Goal: Task Accomplishment & Management: Manage account settings

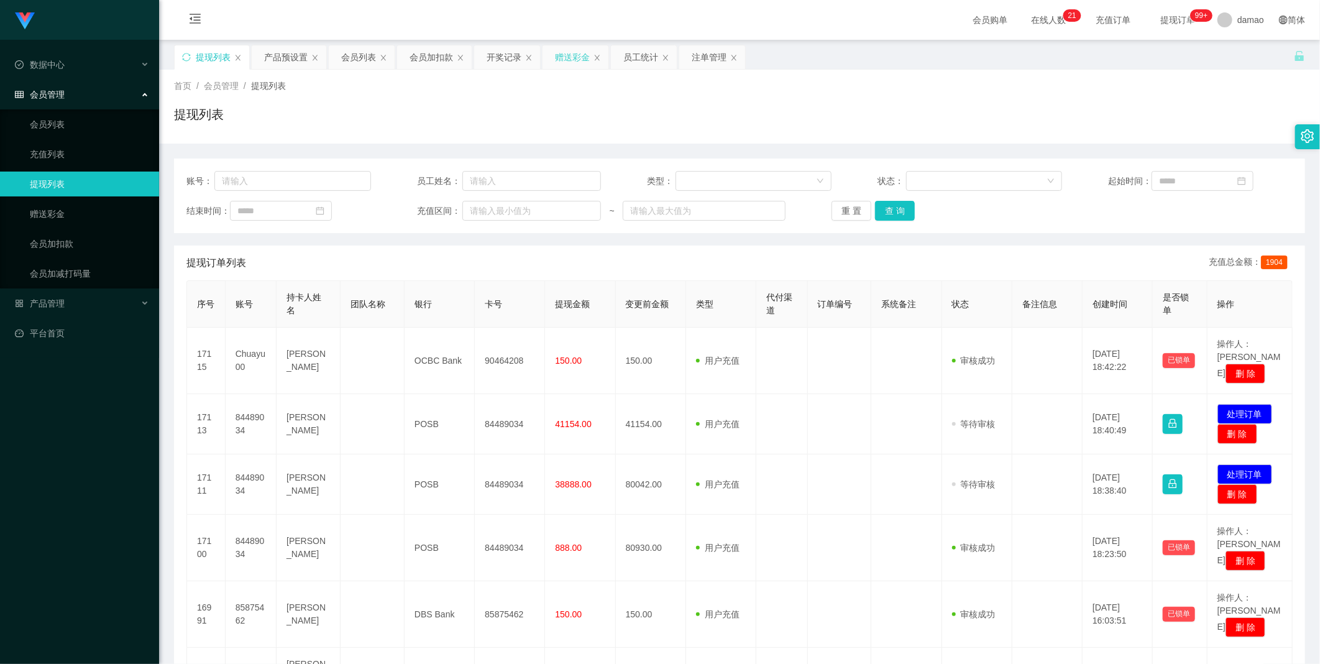
click at [422, 53] on div "赠送彩金" at bounding box center [572, 57] width 35 height 24
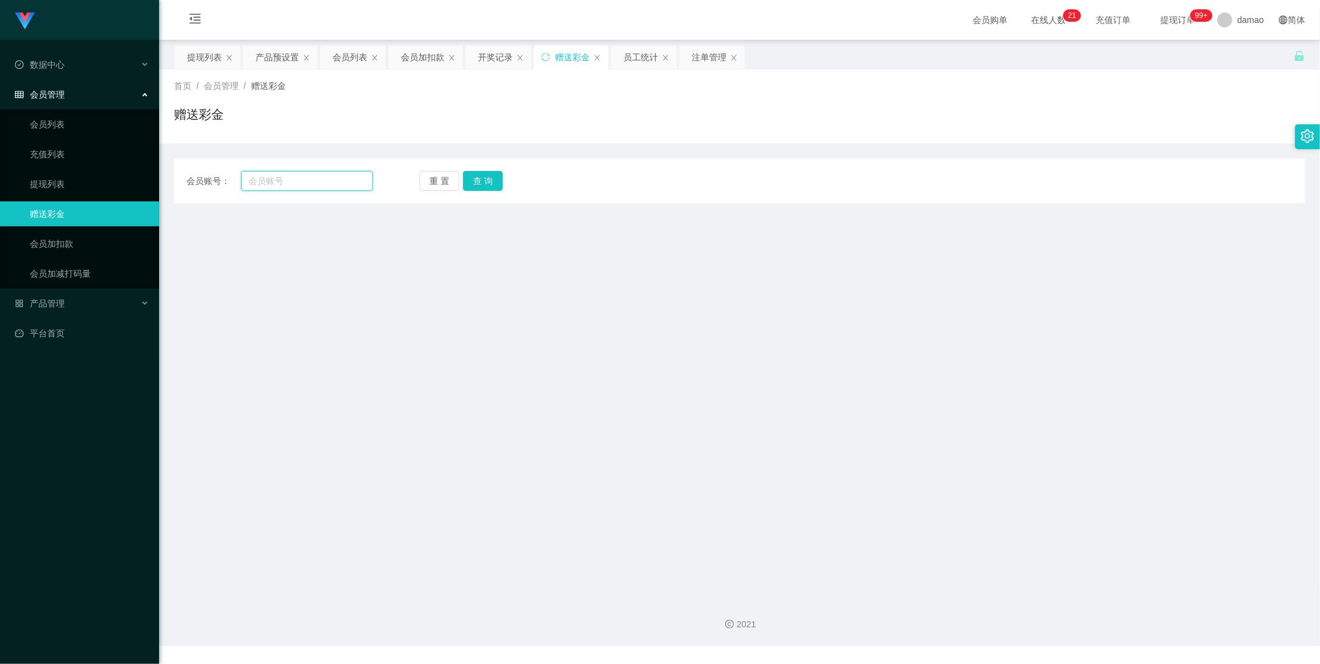
click at [283, 180] on input "text" at bounding box center [307, 181] width 132 height 20
paste input "Chuayu00"
type input "Chuayu00"
click at [422, 175] on button "查 询" at bounding box center [483, 181] width 40 height 20
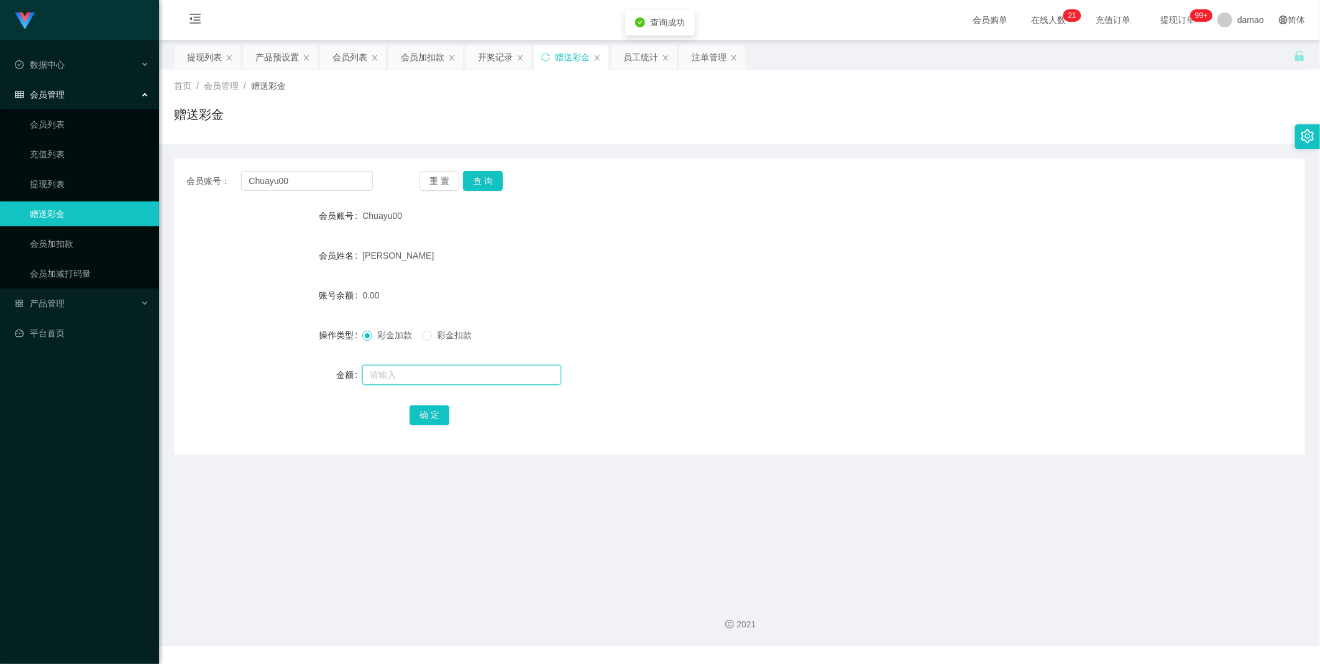
click at [386, 335] on input "text" at bounding box center [461, 375] width 199 height 20
type input "100"
click at [422, 180] on button "查 询" at bounding box center [483, 181] width 40 height 20
click at [422, 335] on button "确 定" at bounding box center [429, 415] width 40 height 20
click at [422, 178] on button "查 询" at bounding box center [483, 181] width 40 height 20
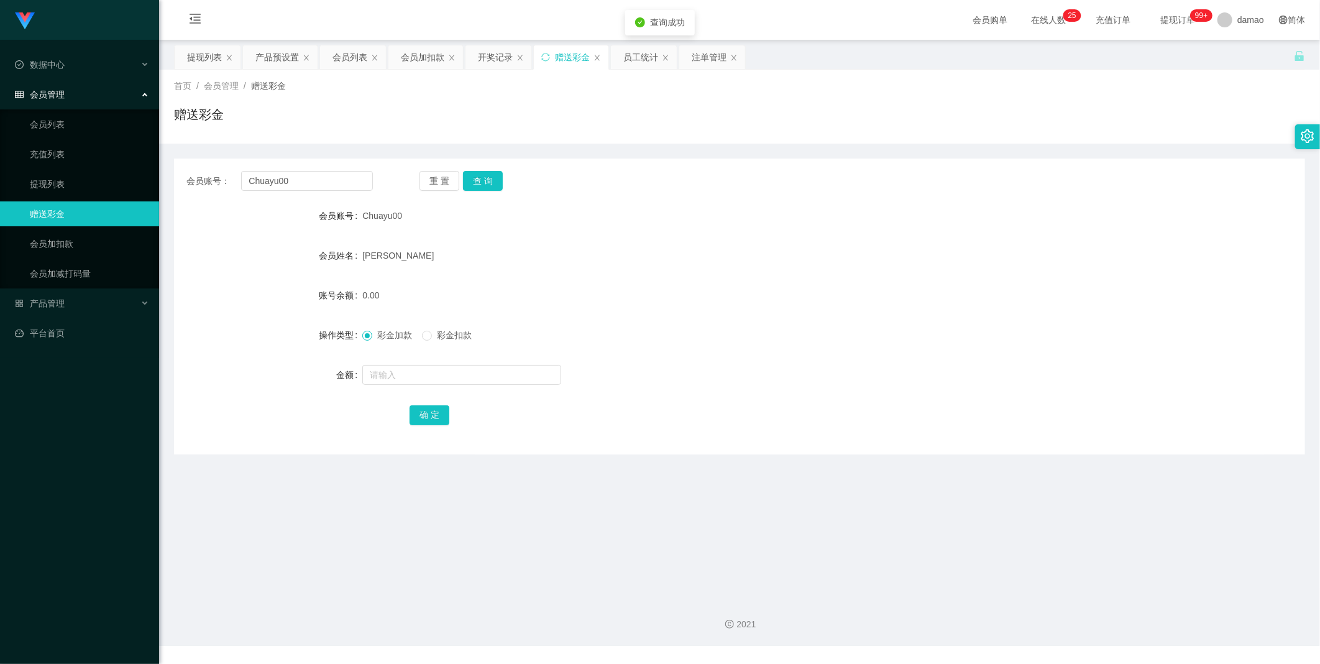
click at [422, 165] on div "会员账号： Chuayu00 重 置 查 询 会员账号 Chuayu00 会员姓名 Chua yu 账号余额 0.00 操作类型 彩金加款 彩金扣款 金额 确…" at bounding box center [739, 306] width 1131 height 296
click at [422, 176] on button "查 询" at bounding box center [483, 181] width 40 height 20
click at [422, 176] on div "重 置 查 询" at bounding box center [512, 181] width 186 height 20
drag, startPoint x: 485, startPoint y: 176, endPoint x: 421, endPoint y: 249, distance: 96.8
click at [421, 249] on div "[PERSON_NAME]" at bounding box center [692, 255] width 660 height 25
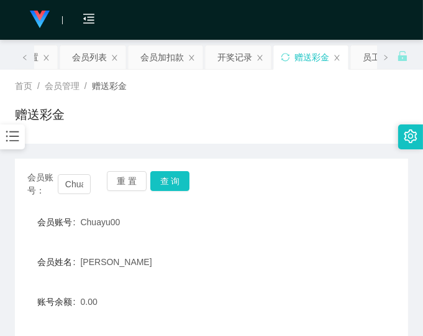
drag, startPoint x: 299, startPoint y: 132, endPoint x: 283, endPoint y: 133, distance: 16.8
click at [301, 129] on div "赠送彩金" at bounding box center [211, 119] width 393 height 29
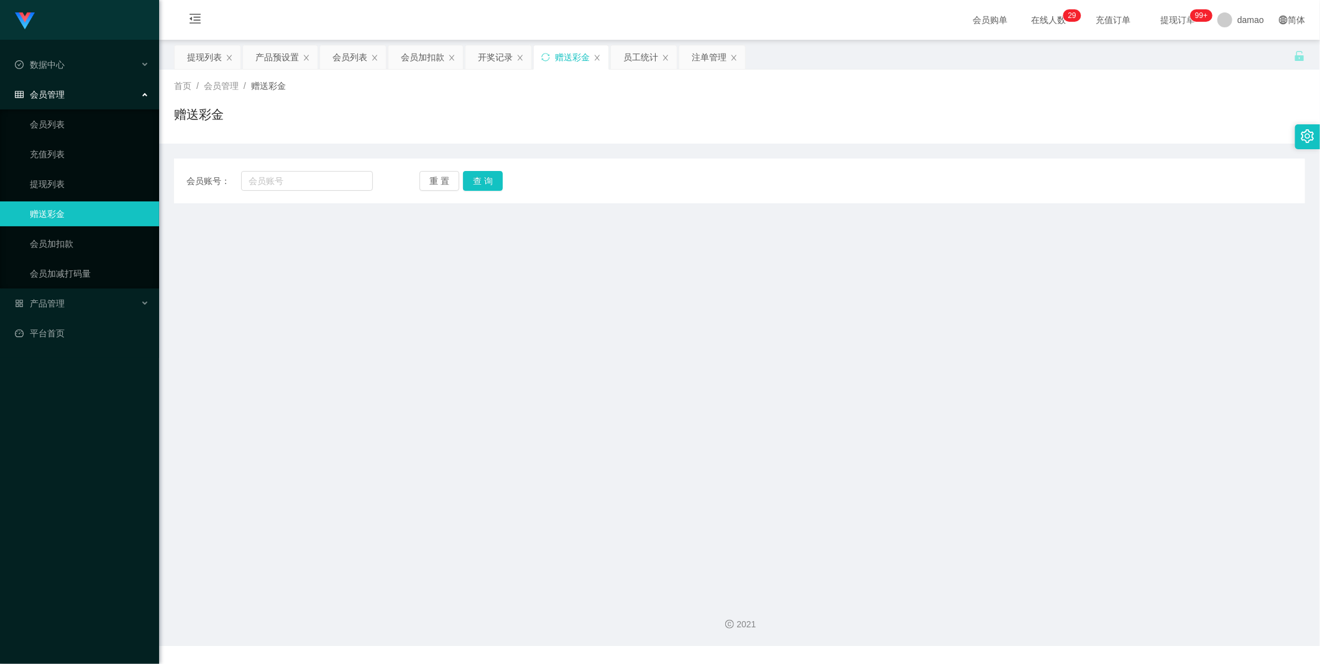
click at [564, 57] on div "赠送彩金" at bounding box center [572, 57] width 35 height 24
click at [324, 183] on input "text" at bounding box center [307, 181] width 132 height 20
paste input "Chuayu00"
type input "Chuayu00"
click at [483, 183] on button "查 询" at bounding box center [483, 181] width 40 height 20
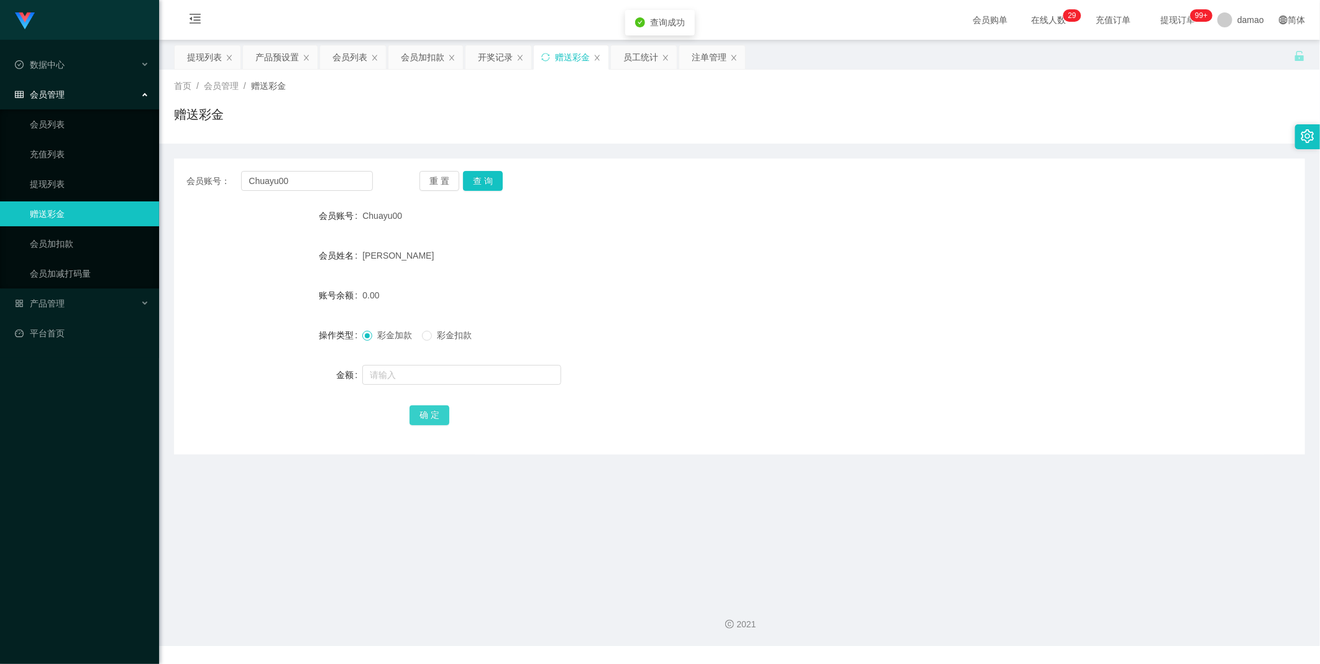
click at [426, 413] on button "确 定" at bounding box center [429, 415] width 40 height 20
click at [426, 413] on span "确 定" at bounding box center [435, 414] width 53 height 10
click at [443, 413] on button "确 定" at bounding box center [429, 415] width 40 height 20
drag, startPoint x: 651, startPoint y: 123, endPoint x: 645, endPoint y: 119, distance: 7.6
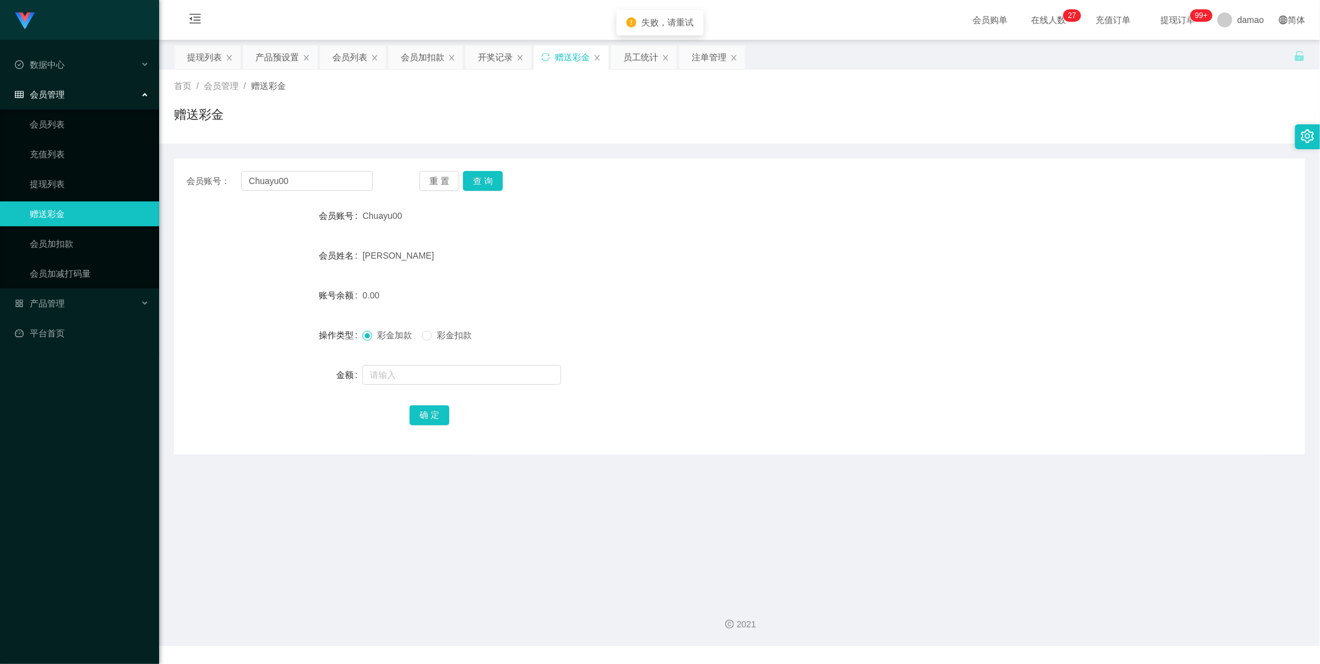
click at [652, 122] on div "赠送彩金" at bounding box center [739, 119] width 1131 height 29
click at [415, 58] on div "会员加扣款" at bounding box center [422, 57] width 43 height 24
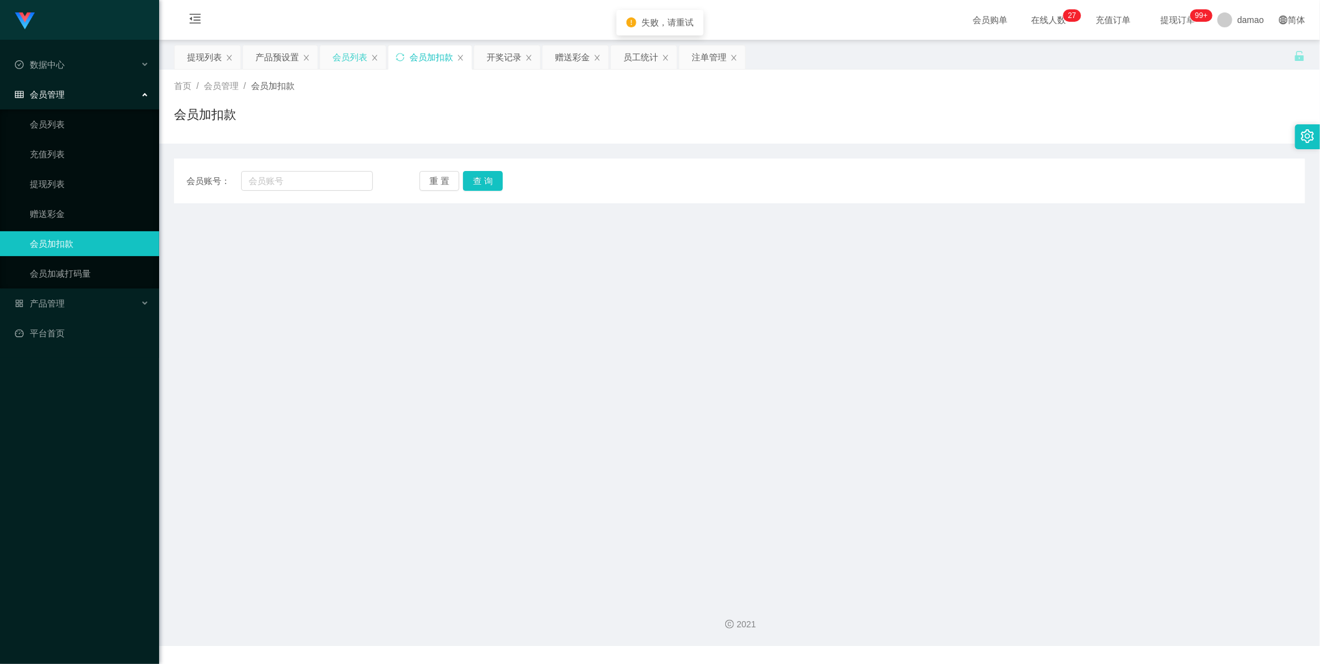
click at [347, 53] on div "会员列表" at bounding box center [349, 57] width 35 height 24
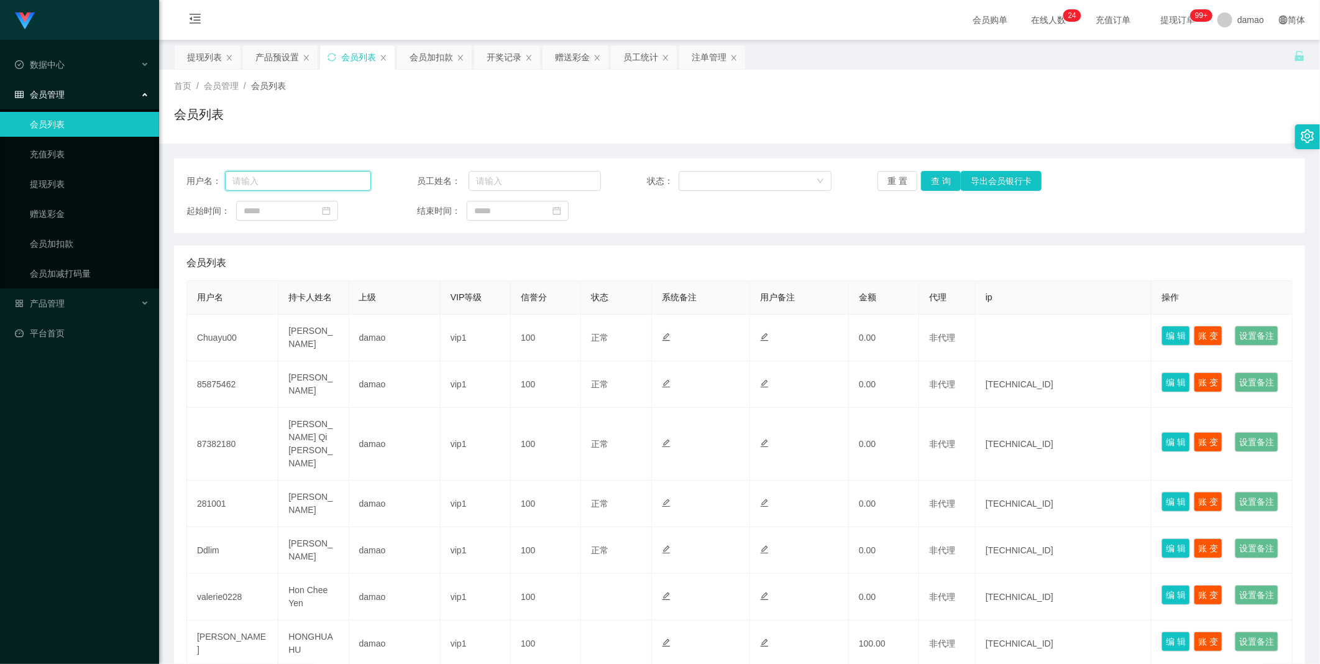
click at [281, 178] on input "text" at bounding box center [298, 181] width 146 height 20
paste input "Chuayu00"
type input "Chuayu00"
click at [926, 182] on button "查 询" at bounding box center [941, 181] width 40 height 20
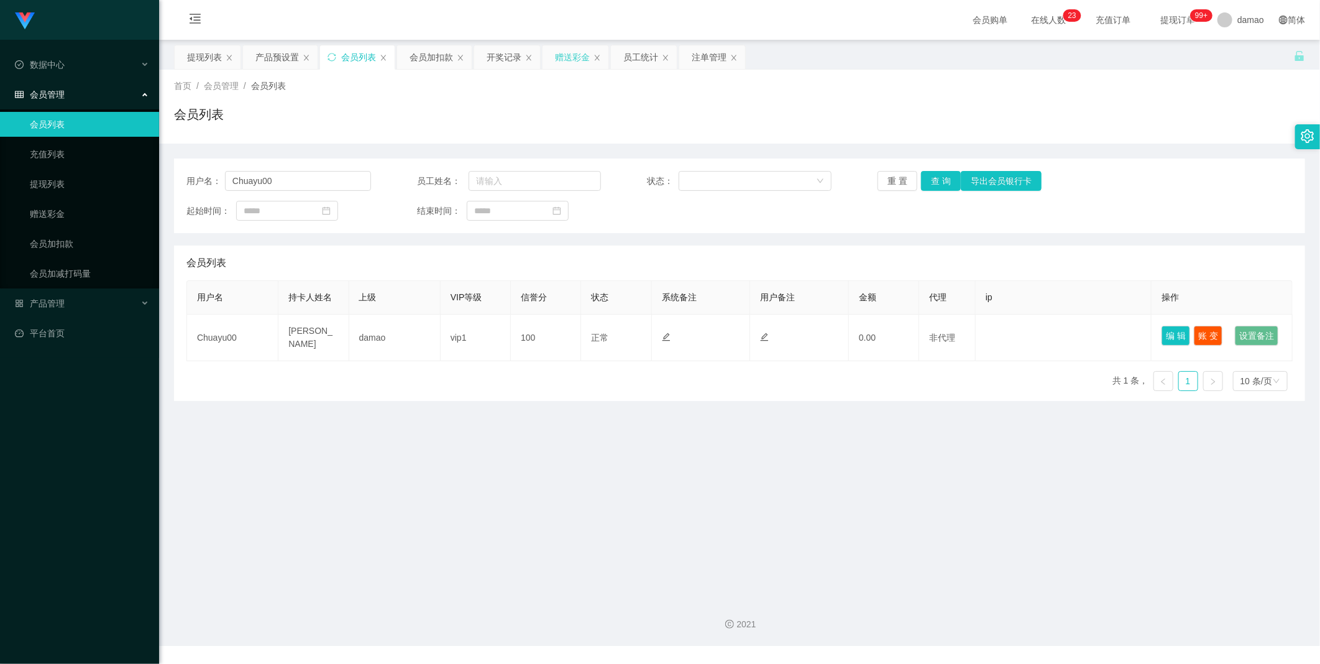
click at [568, 53] on div "赠送彩金" at bounding box center [572, 57] width 35 height 24
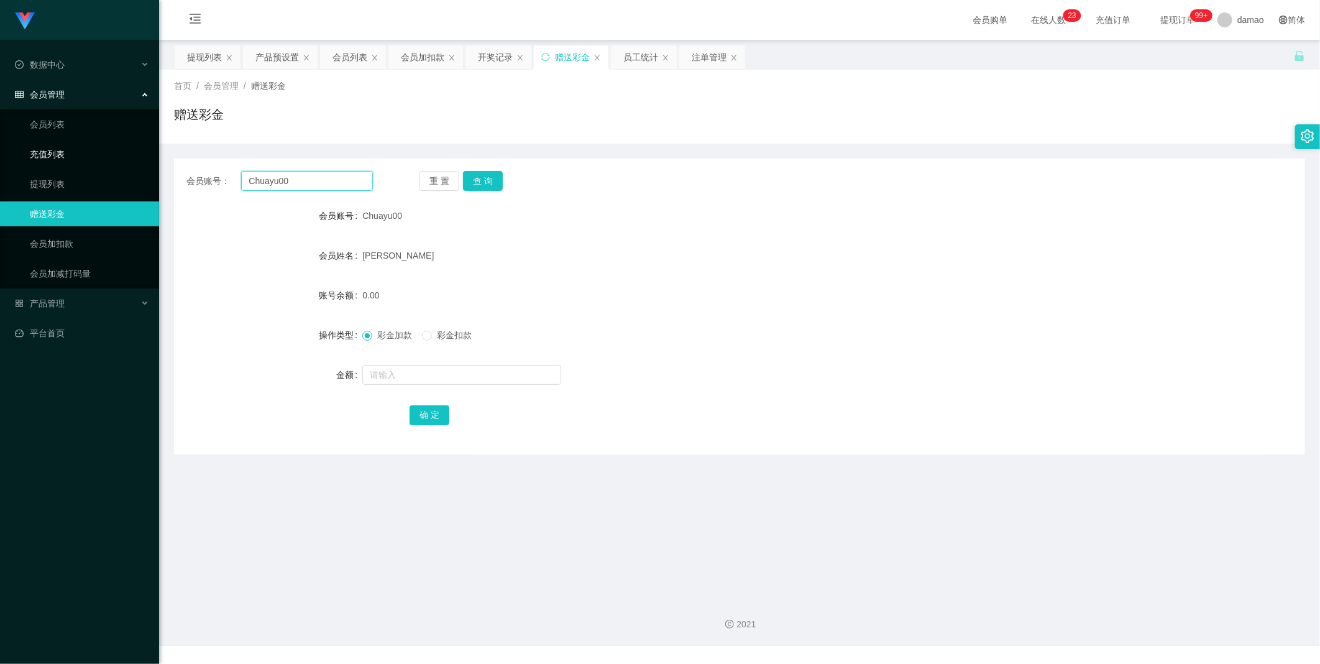
drag, startPoint x: 229, startPoint y: 168, endPoint x: 145, endPoint y: 153, distance: 84.6
click at [153, 153] on section "Jingdong工作台代理端 数据中心 会员管理 会员列表 充值列表 提现列表 赠送彩金 会员加扣款 会员加减打码量 产品管理 平台首页 保存配置 重置配置 …" at bounding box center [660, 323] width 1320 height 646
click at [475, 176] on button "查 询" at bounding box center [483, 181] width 40 height 20
click at [480, 183] on button "查 询" at bounding box center [483, 181] width 40 height 20
click at [399, 380] on input "text" at bounding box center [461, 375] width 199 height 20
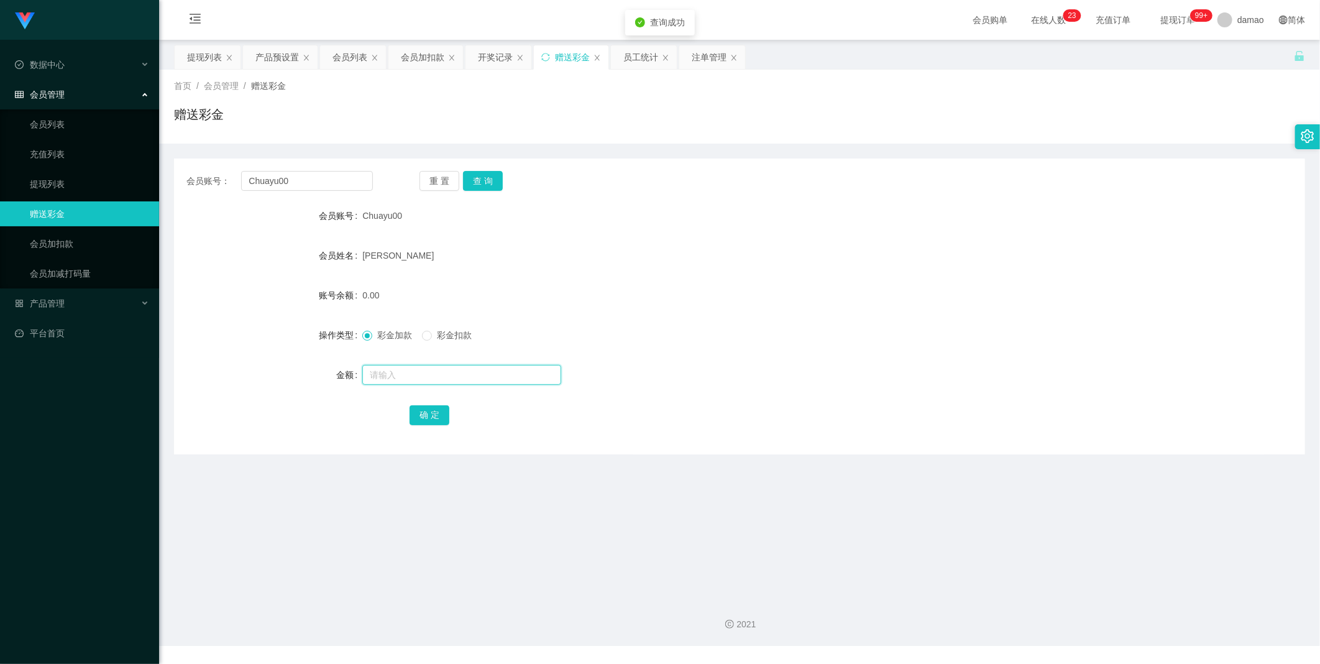
paste input "Chuayu00"
type input "Chuayu00"
drag, startPoint x: 300, startPoint y: 352, endPoint x: 275, endPoint y: 349, distance: 25.7
click at [274, 348] on form "会员账号 Chuayu00 会员姓名 [PERSON_NAME] 账号余额 0.00 操作类型 彩金加款 彩金扣款 金额 Chuayu00 确 定" at bounding box center [739, 315] width 1131 height 224
type input "100"
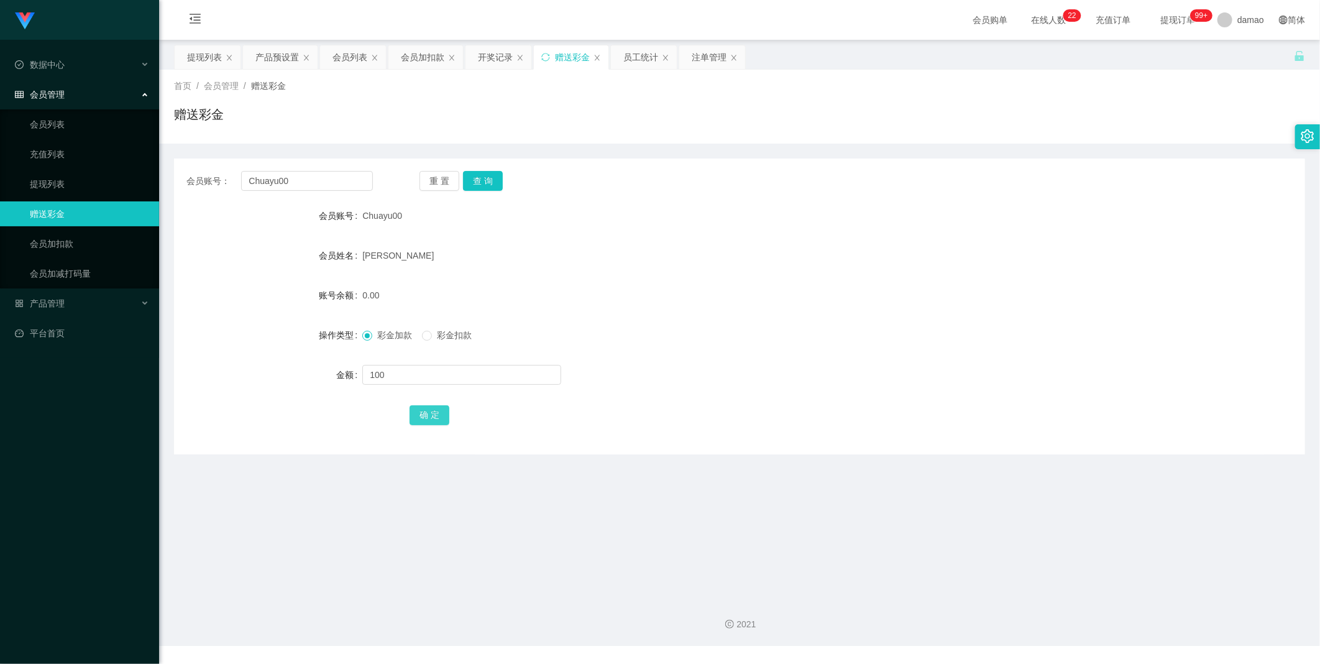
click at [436, 411] on button "确 定" at bounding box center [429, 415] width 40 height 20
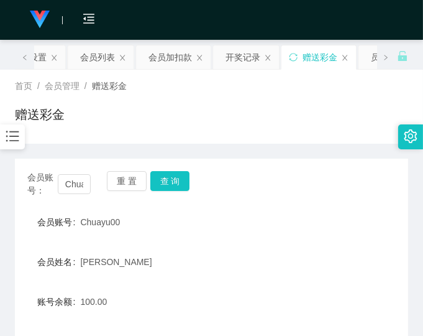
drag, startPoint x: 281, startPoint y: 157, endPoint x: 319, endPoint y: 150, distance: 38.4
click at [283, 157] on div "会员账号： Chuayu00 重 置 查 询 会员账号 Chuayu00 会员姓名 [PERSON_NAME] 账号余额 100.00 操作类型 彩金加款 彩…" at bounding box center [211, 302] width 393 height 317
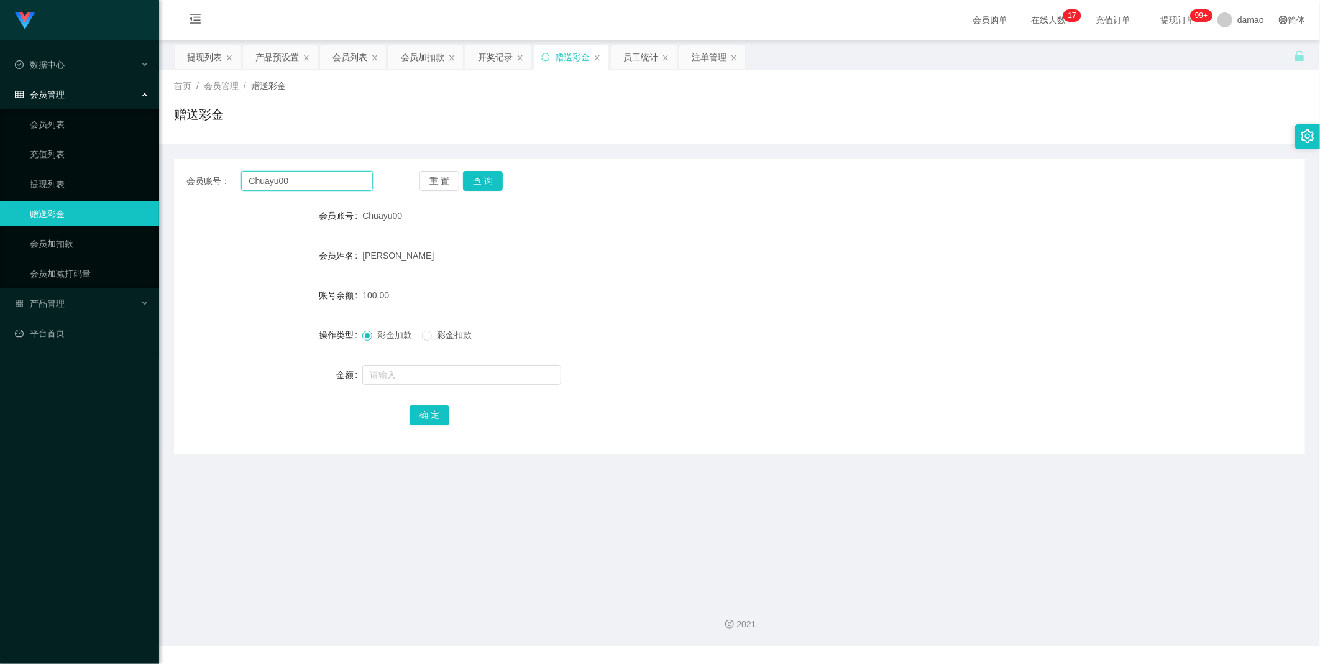
drag, startPoint x: 326, startPoint y: 179, endPoint x: 167, endPoint y: 146, distance: 162.4
click at [167, 146] on main "关闭左侧 关闭右侧 关闭其它 刷新页面 提现列表 产品预设置 会员列表 会员加扣款 开奖记录 赠送彩金 员工统计 注单管理 首页 / 会员管理 / 赠送彩金 …" at bounding box center [739, 314] width 1161 height 548
paste input "85875462"
type input "85875462"
click at [477, 177] on button "查 询" at bounding box center [483, 181] width 40 height 20
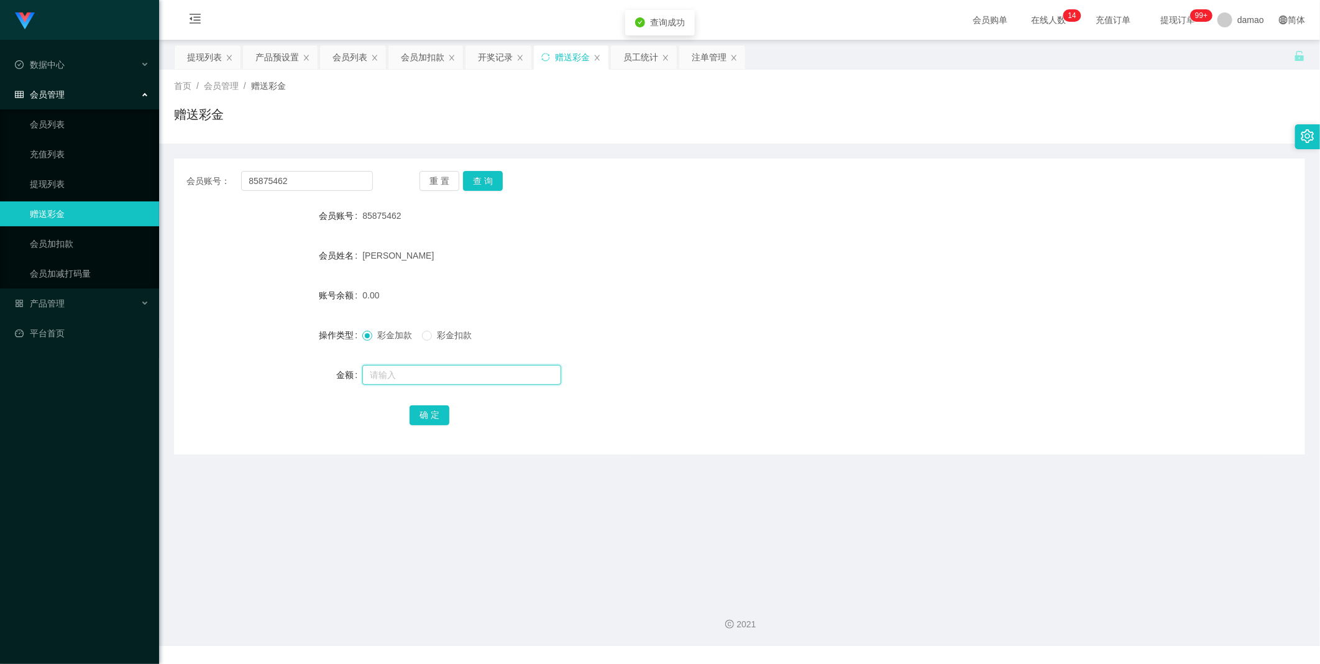
click at [389, 376] on input "text" at bounding box center [461, 375] width 199 height 20
type input "100"
drag, startPoint x: 436, startPoint y: 413, endPoint x: 444, endPoint y: 412, distance: 7.5
click at [436, 411] on button "确 定" at bounding box center [429, 415] width 40 height 20
click at [340, 53] on div "会员列表" at bounding box center [349, 57] width 35 height 24
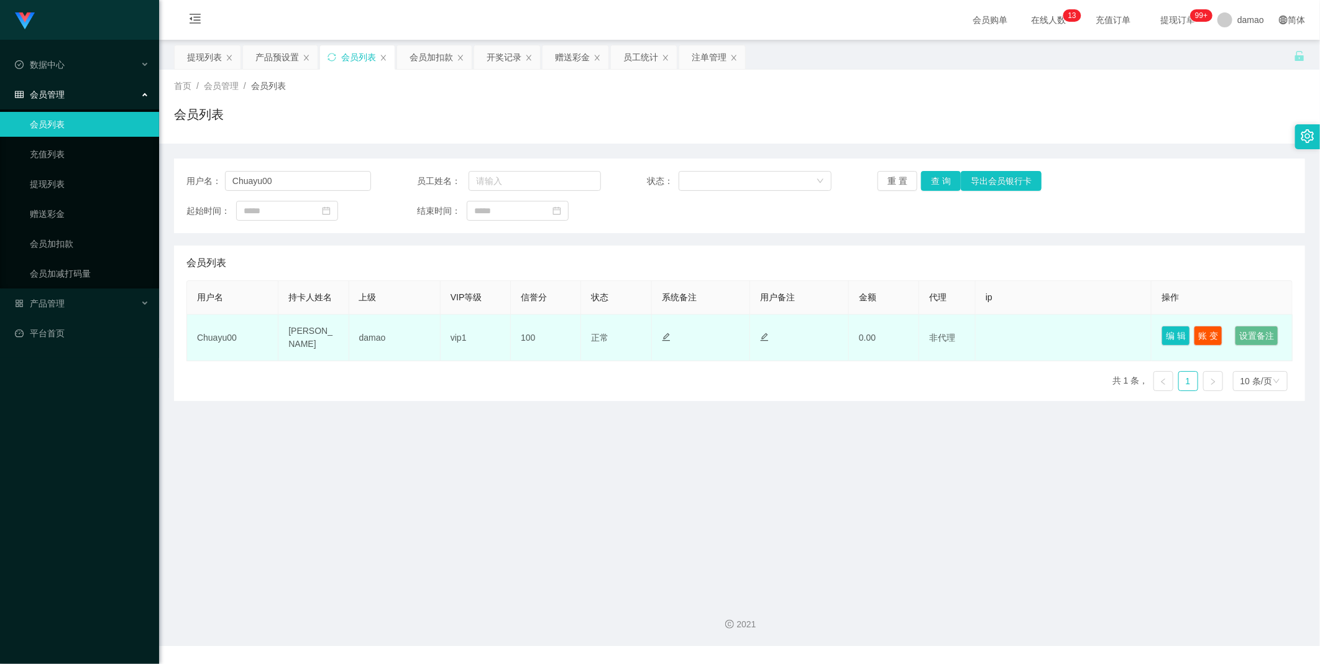
click at [1154, 330] on td "编 辑 账 变 设置备注" at bounding box center [1221, 337] width 141 height 47
click at [1166, 330] on button "编 辑" at bounding box center [1175, 336] width 29 height 20
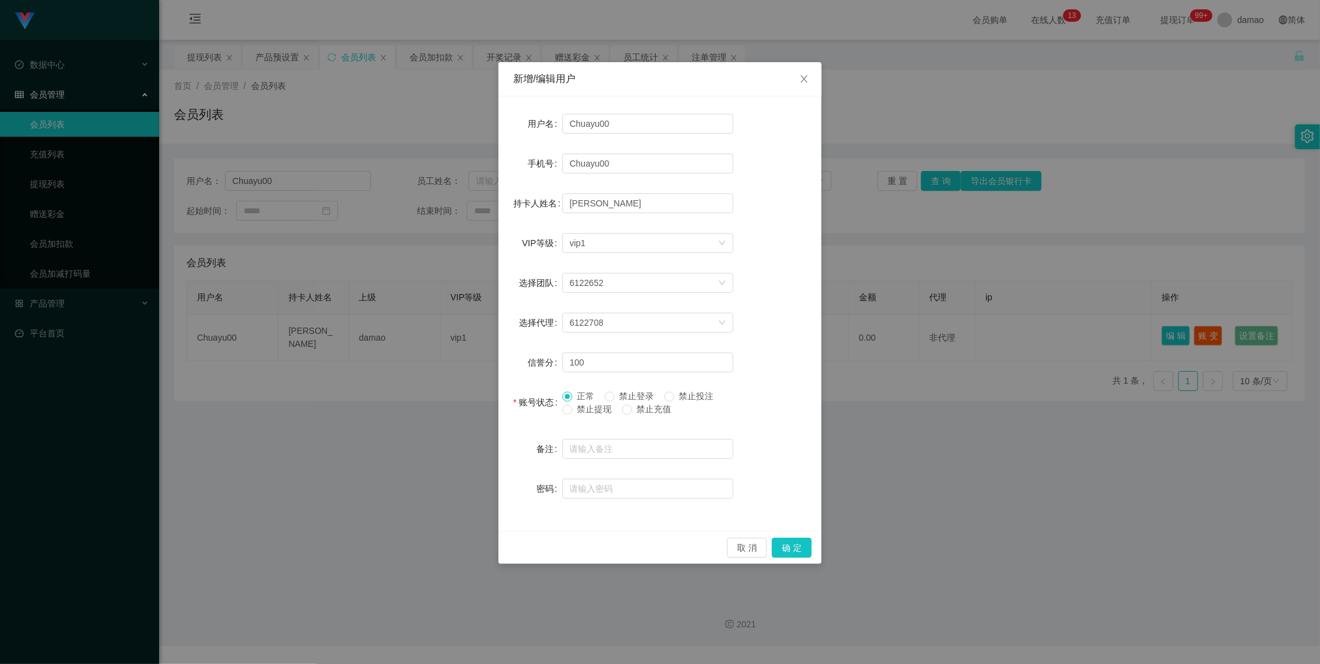
click at [924, 463] on div "新增/编辑用户 用户名 Chuayu00 手机号 Chuayu00 持卡人姓名 [PERSON_NAME] VIP等级 选择VIP等级 vip1 选择团队 6…" at bounding box center [660, 332] width 1320 height 664
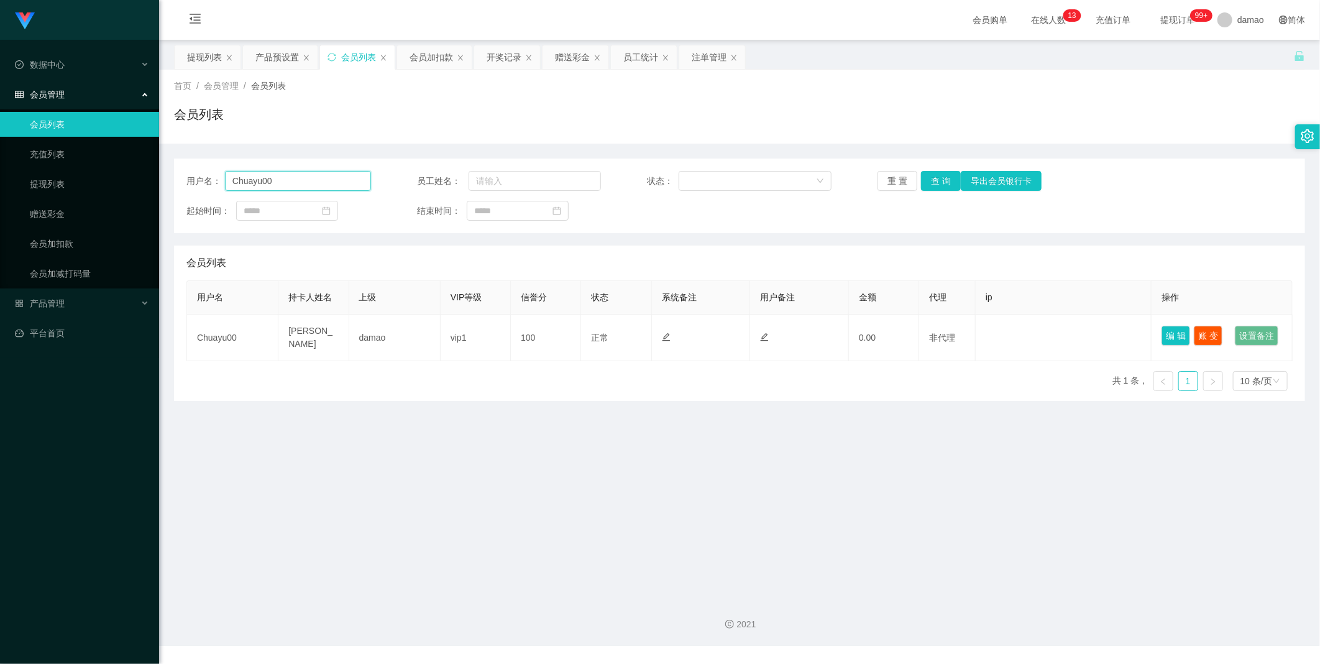
drag, startPoint x: 303, startPoint y: 177, endPoint x: 129, endPoint y: 138, distance: 177.7
click at [127, 138] on section "Jingdong工作台代理端 数据中心 会员管理 会员列表 充值列表 提现列表 赠送彩金 会员加扣款 会员加减打码量 产品管理 平台首页 保存配置 重置配置 …" at bounding box center [660, 323] width 1320 height 646
paste input "85875462"
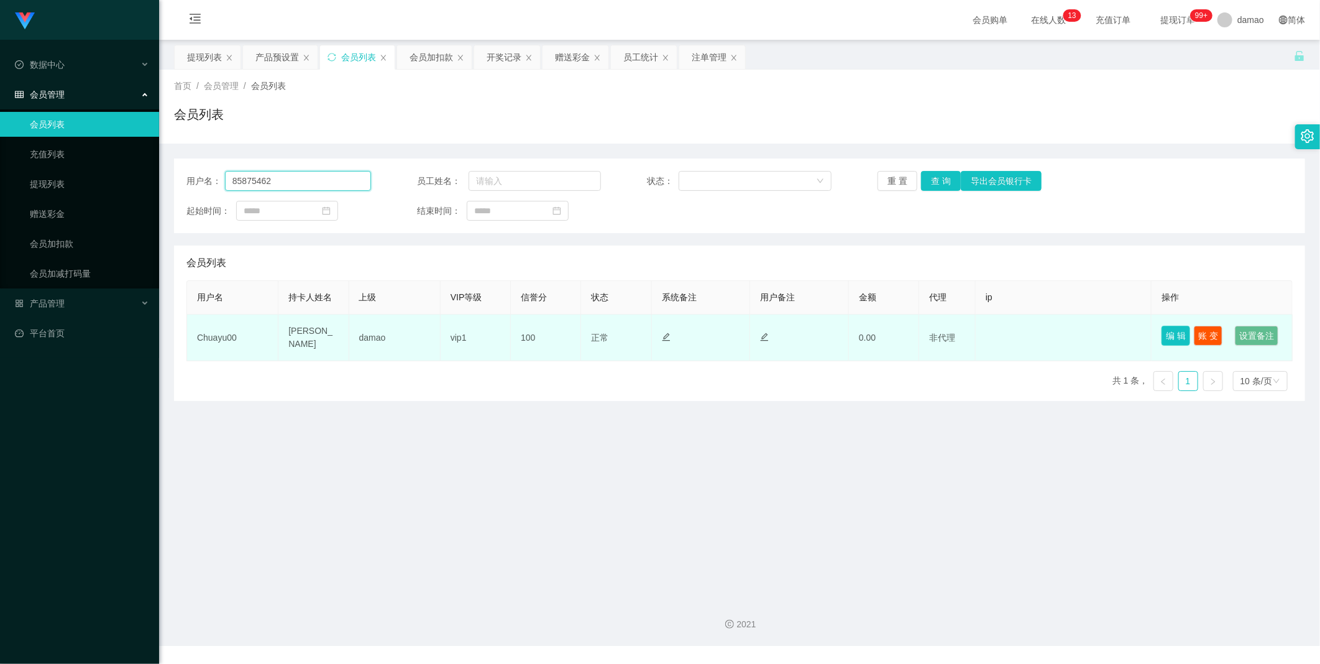
type input "85875462"
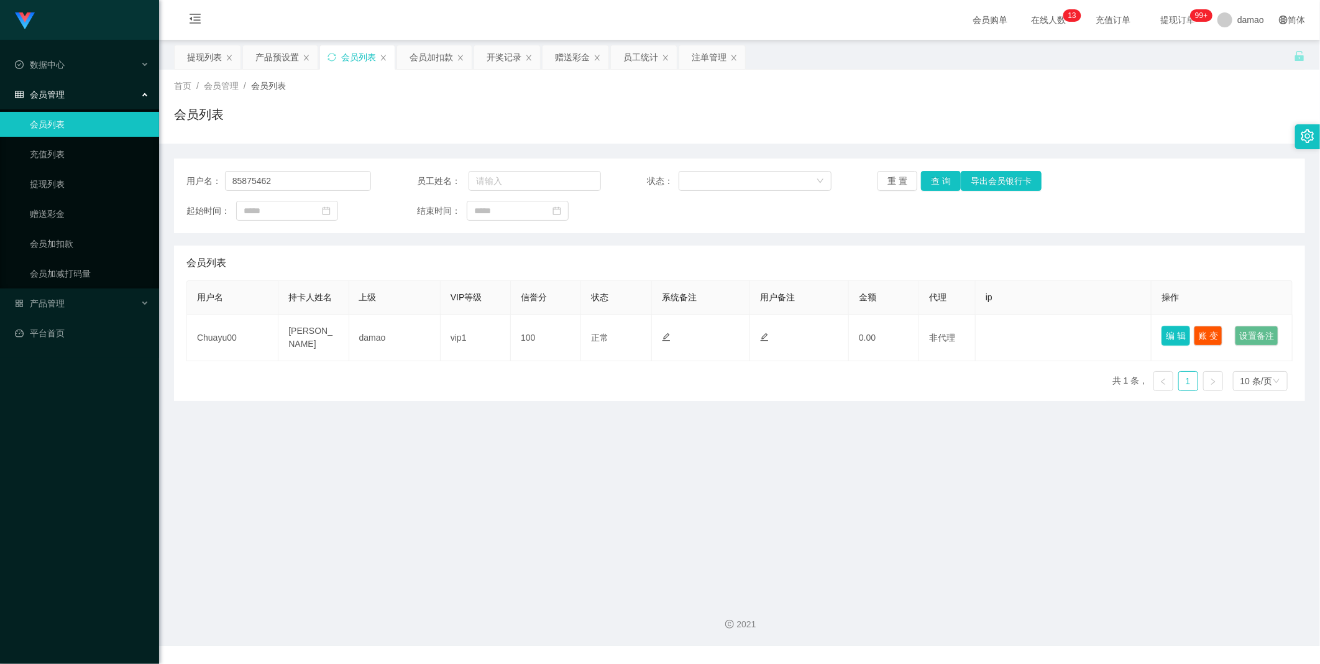
click at [1164, 328] on button "编 辑" at bounding box center [1175, 336] width 29 height 20
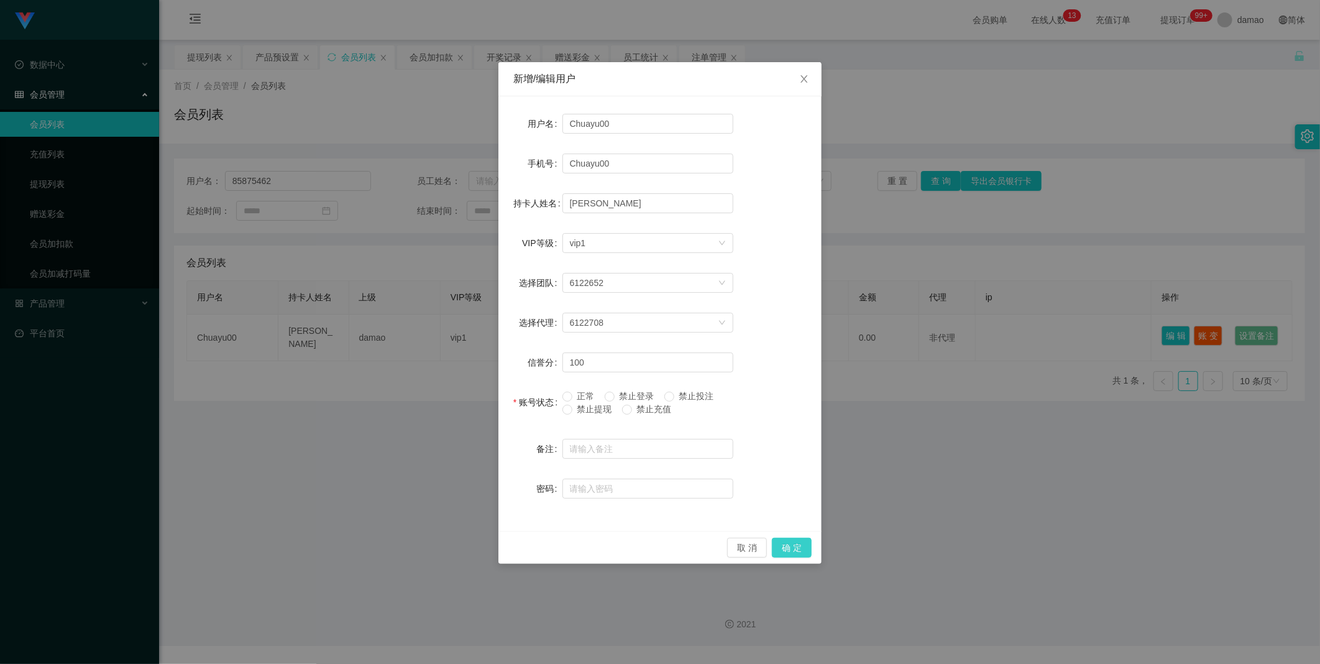
click at [777, 542] on button "确 定" at bounding box center [792, 547] width 40 height 20
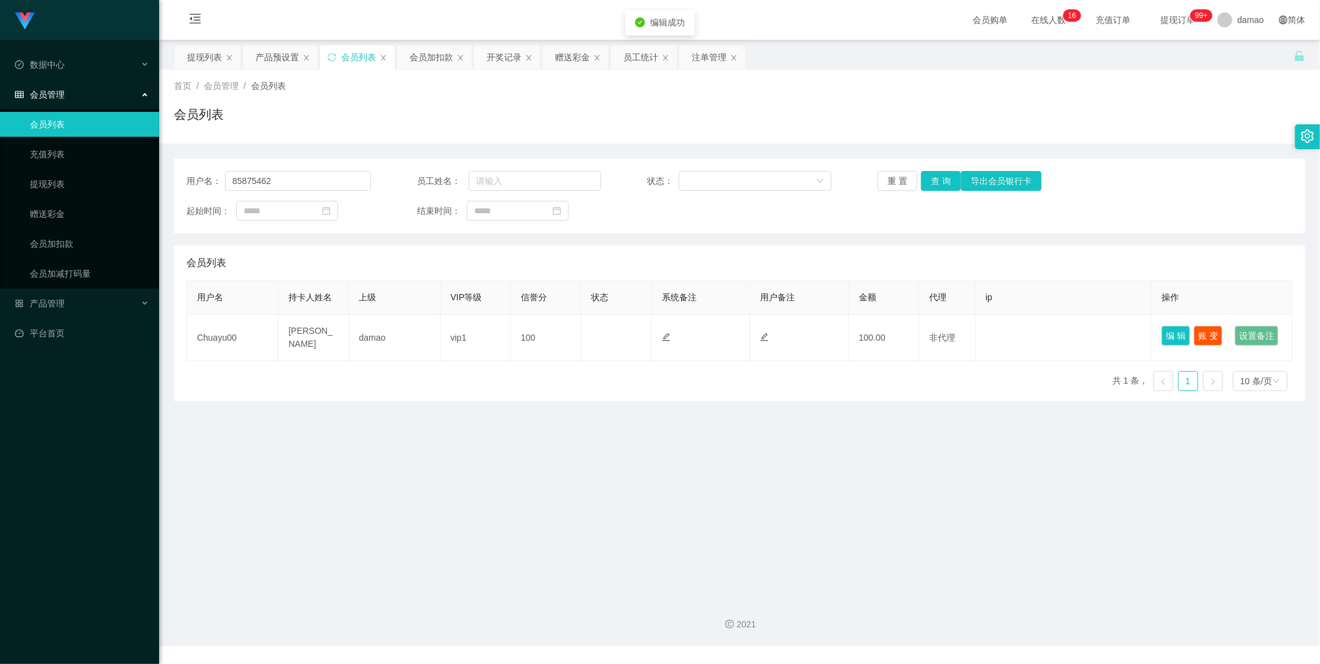
click at [760, 506] on main "关闭左侧 关闭右侧 关闭其它 刷新页面 提现列表 产品预设置 会员列表 会员加扣款 开奖记录 赠送彩金 员工统计 注单管理 首页 / 会员管理 / 会员列表 …" at bounding box center [739, 314] width 1161 height 548
click at [933, 178] on button "查 询" at bounding box center [941, 181] width 40 height 20
drag, startPoint x: 303, startPoint y: 179, endPoint x: 219, endPoint y: 173, distance: 84.1
click at [219, 173] on div "用户名： 85875462" at bounding box center [278, 181] width 185 height 20
click at [1169, 334] on button "编 辑" at bounding box center [1175, 336] width 29 height 20
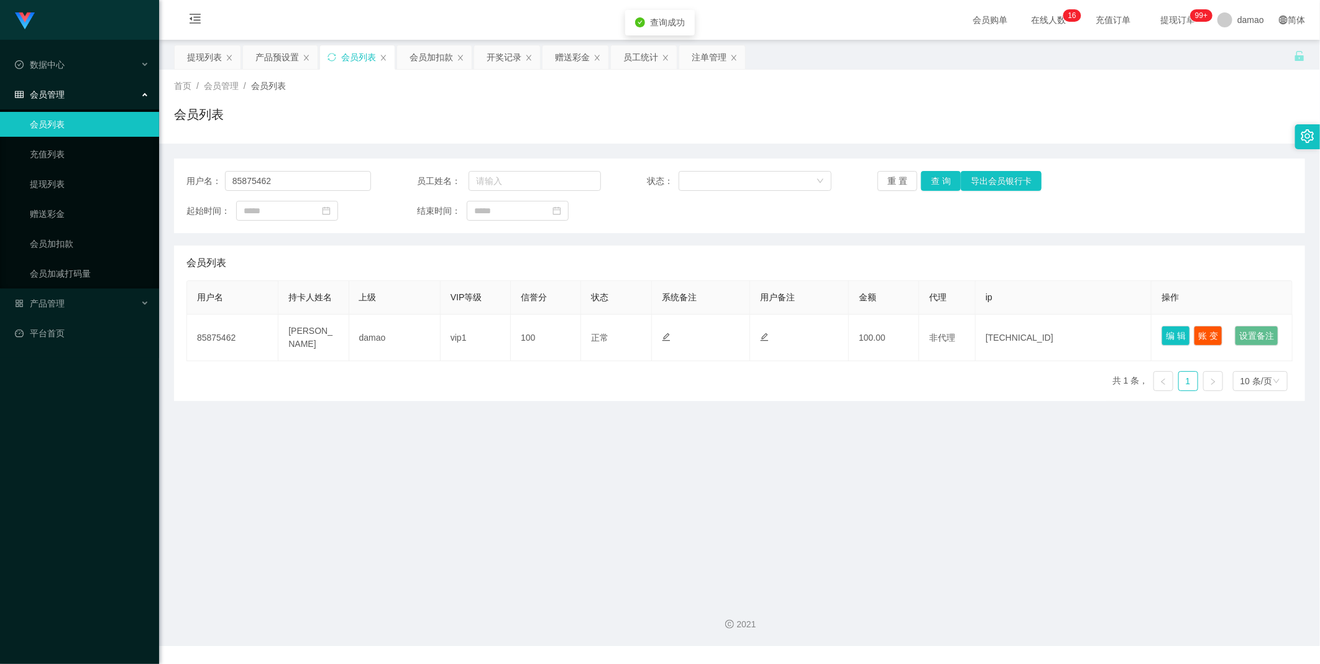
type input "85875462"
type input "[PERSON_NAME]"
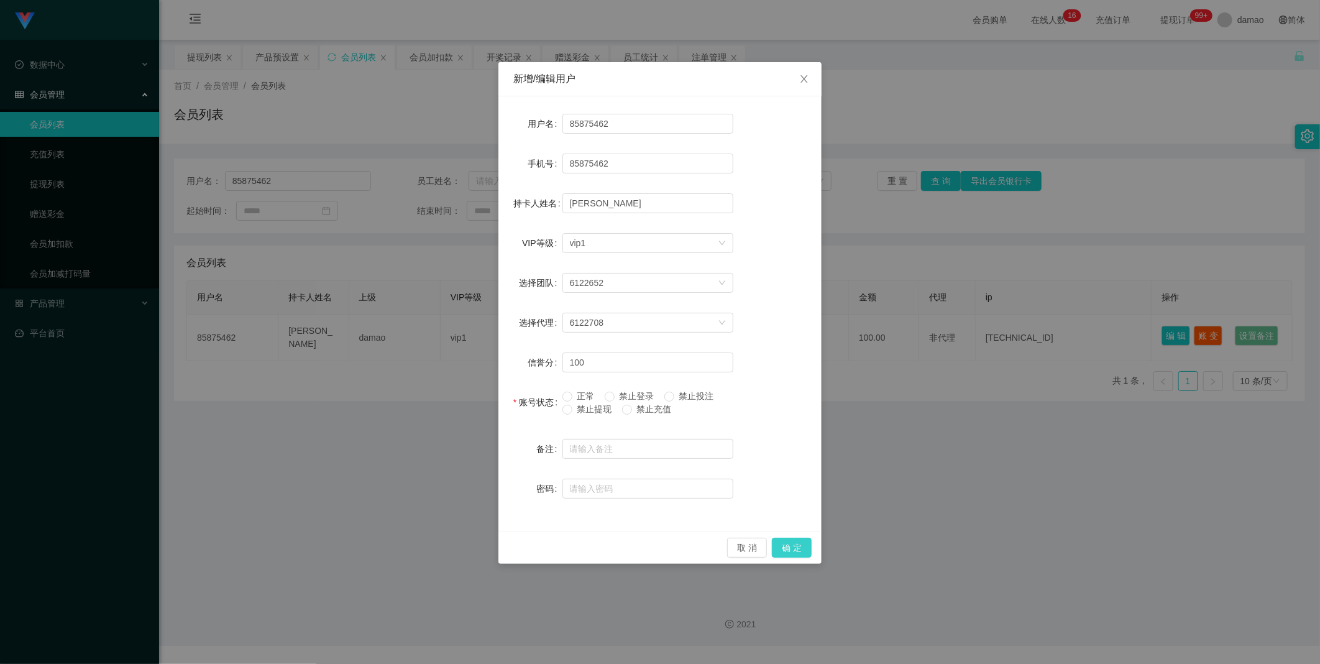
click at [796, 544] on button "确 定" at bounding box center [792, 547] width 40 height 20
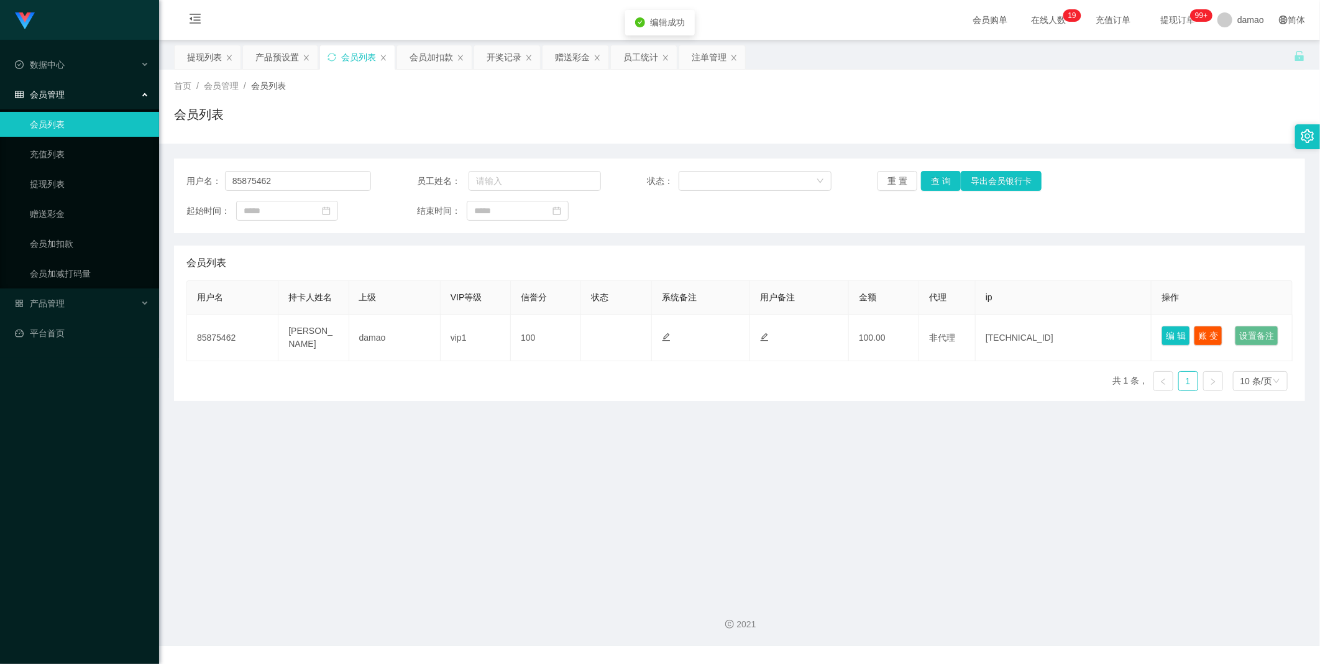
click at [778, 483] on main "关闭左侧 关闭右侧 关闭其它 刷新页面 提现列表 产品预设置 会员列表 会员加扣款 开奖记录 赠送彩金 员工统计 注单管理 首页 / 会员管理 / 会员列表 …" at bounding box center [739, 314] width 1161 height 548
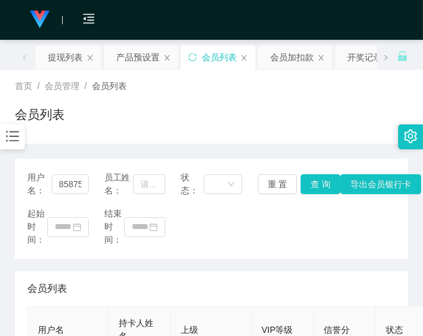
click at [339, 241] on div "起始时间： 结束时间：" at bounding box center [211, 226] width 368 height 39
click at [257, 249] on div "用户名： 85875462 员工姓名： 状态： 重 置 查 询 导出会员银行卡 起始时间： 结束时间：" at bounding box center [211, 208] width 393 height 100
click at [266, 234] on div "起始时间： 结束时间：" at bounding box center [211, 226] width 368 height 39
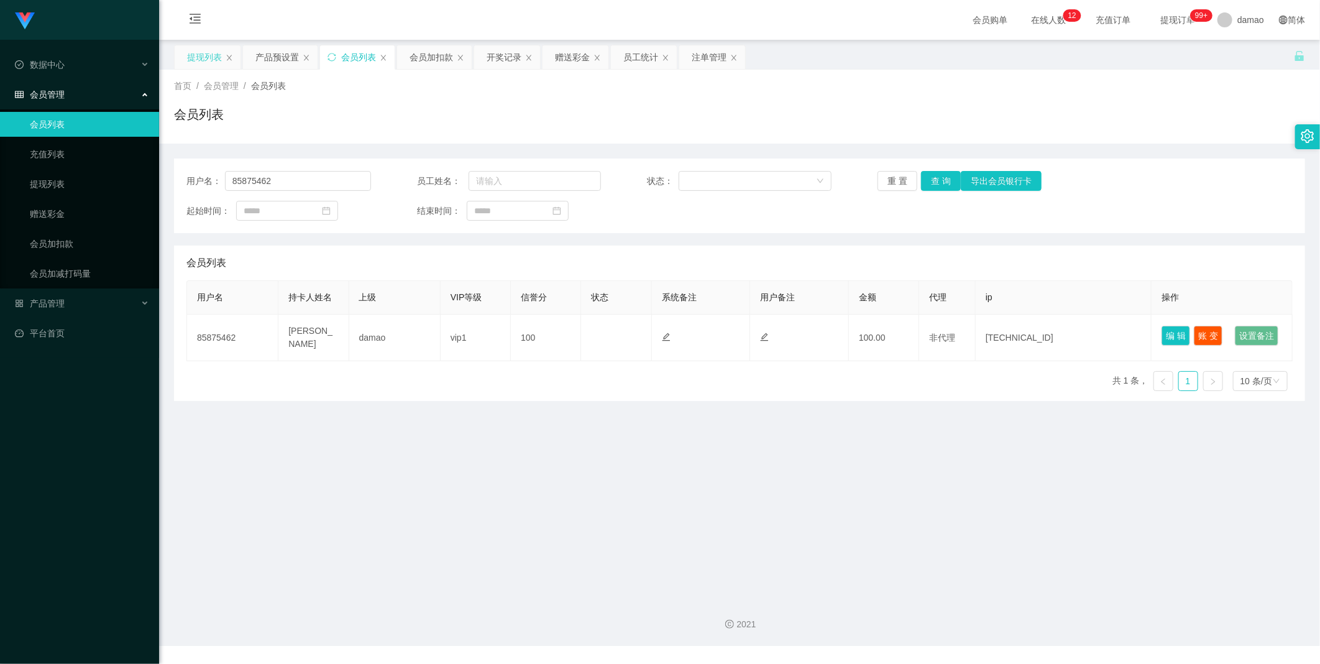
click at [205, 52] on div "提现列表" at bounding box center [204, 57] width 35 height 24
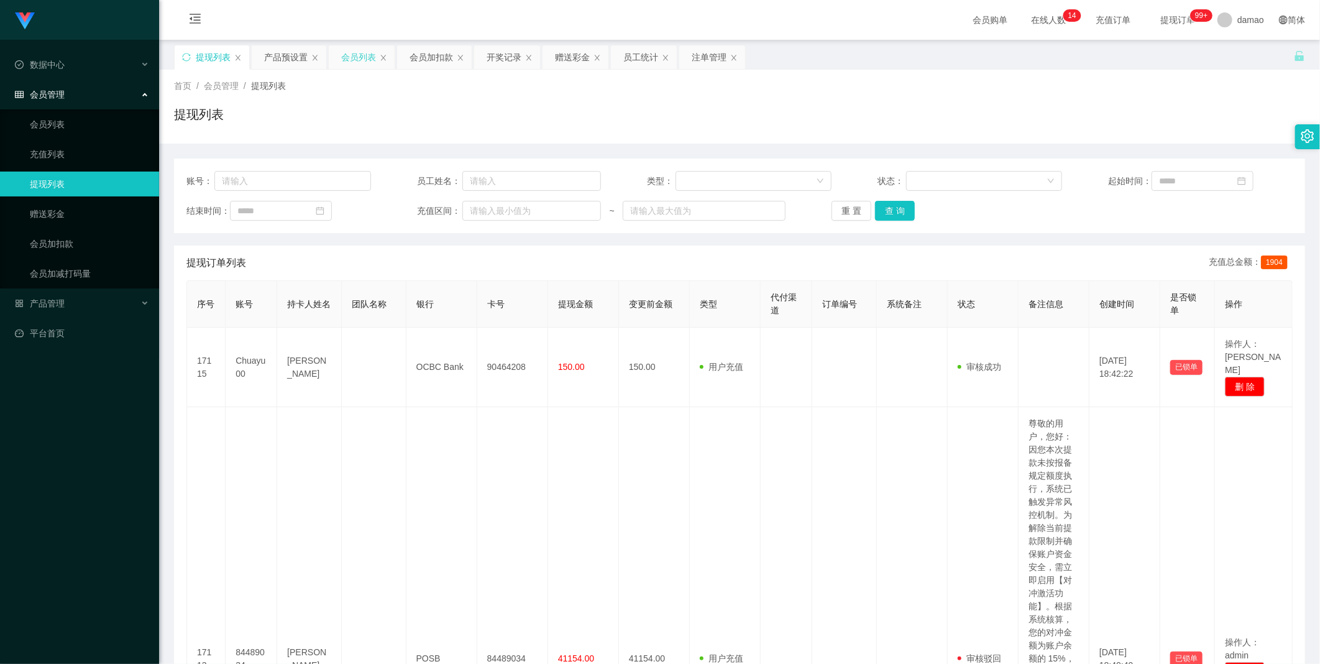
click at [352, 54] on div "会员列表" at bounding box center [358, 57] width 35 height 24
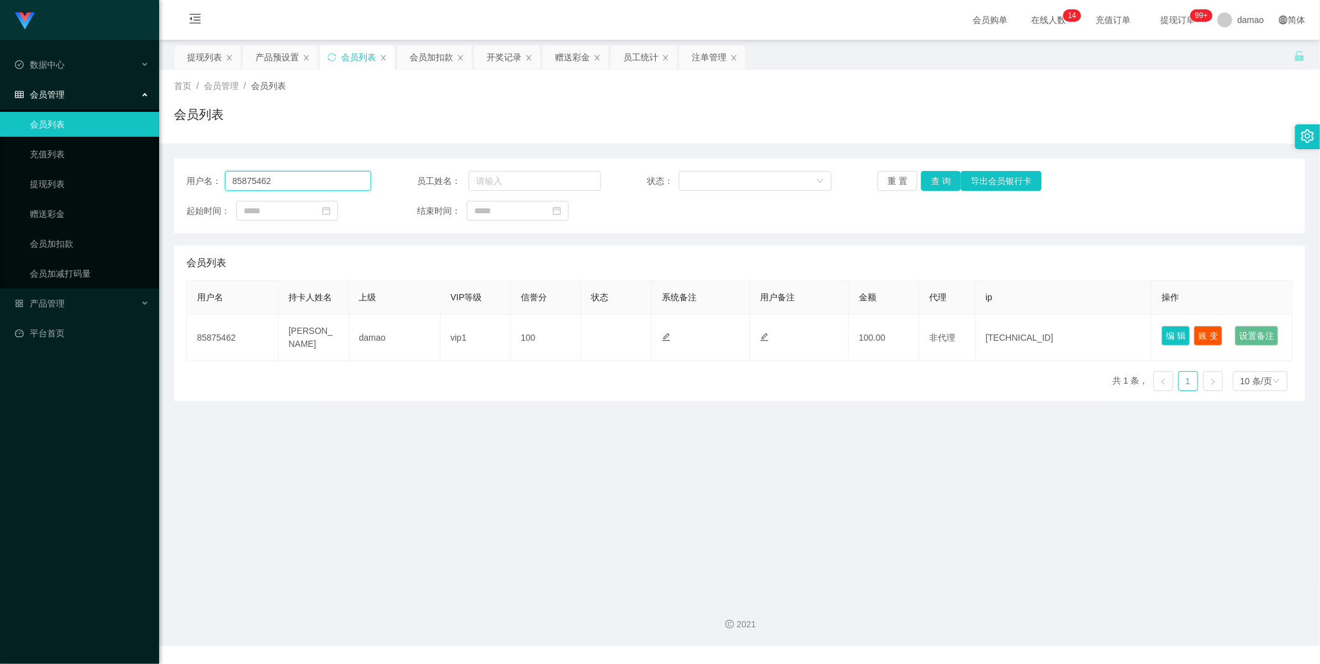
drag, startPoint x: 290, startPoint y: 184, endPoint x: 165, endPoint y: 164, distance: 125.8
click at [160, 156] on main "关闭左侧 关闭右侧 关闭其它 刷新页面 提现列表 产品预设置 会员列表 会员加扣款 开奖记录 赠送彩金 员工统计 注单管理 首页 / 会员管理 / 会员列表 …" at bounding box center [739, 314] width 1161 height 548
paste input "Chuayu00"
type input "Chuayu00"
click at [936, 181] on button "查 询" at bounding box center [941, 181] width 40 height 20
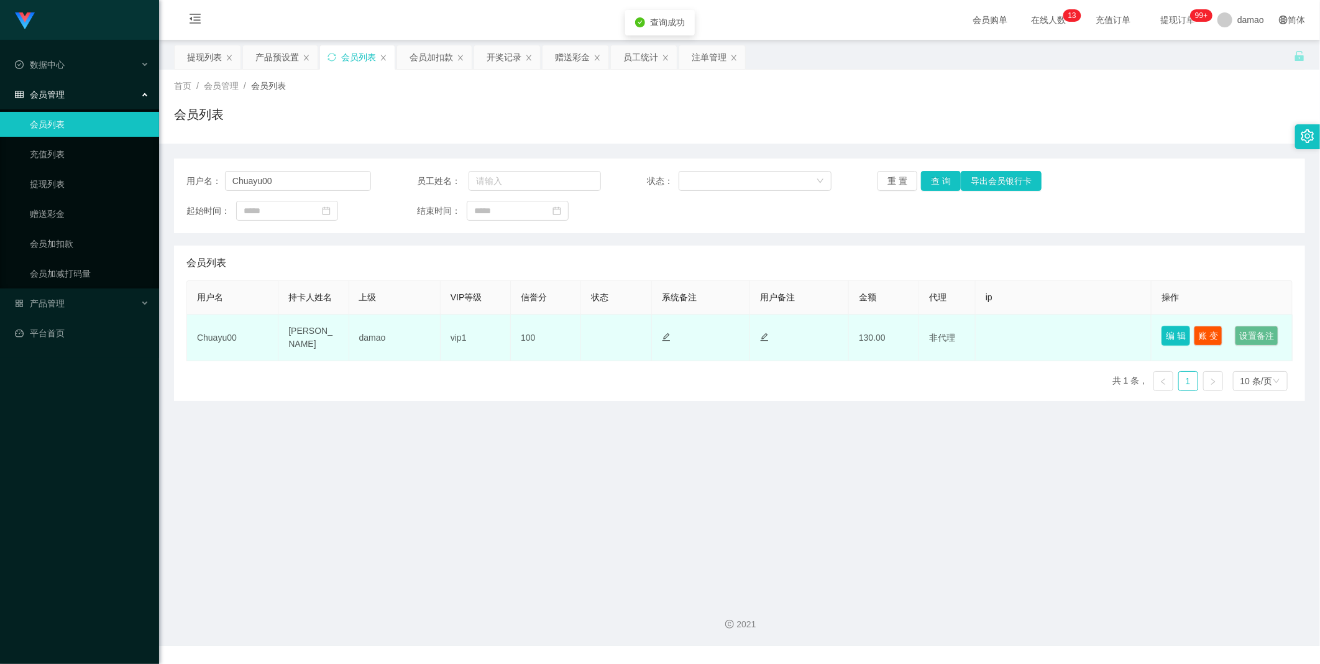
click at [1169, 331] on button "编 辑" at bounding box center [1175, 336] width 29 height 20
type input "Chuayu00"
type input "[PERSON_NAME]"
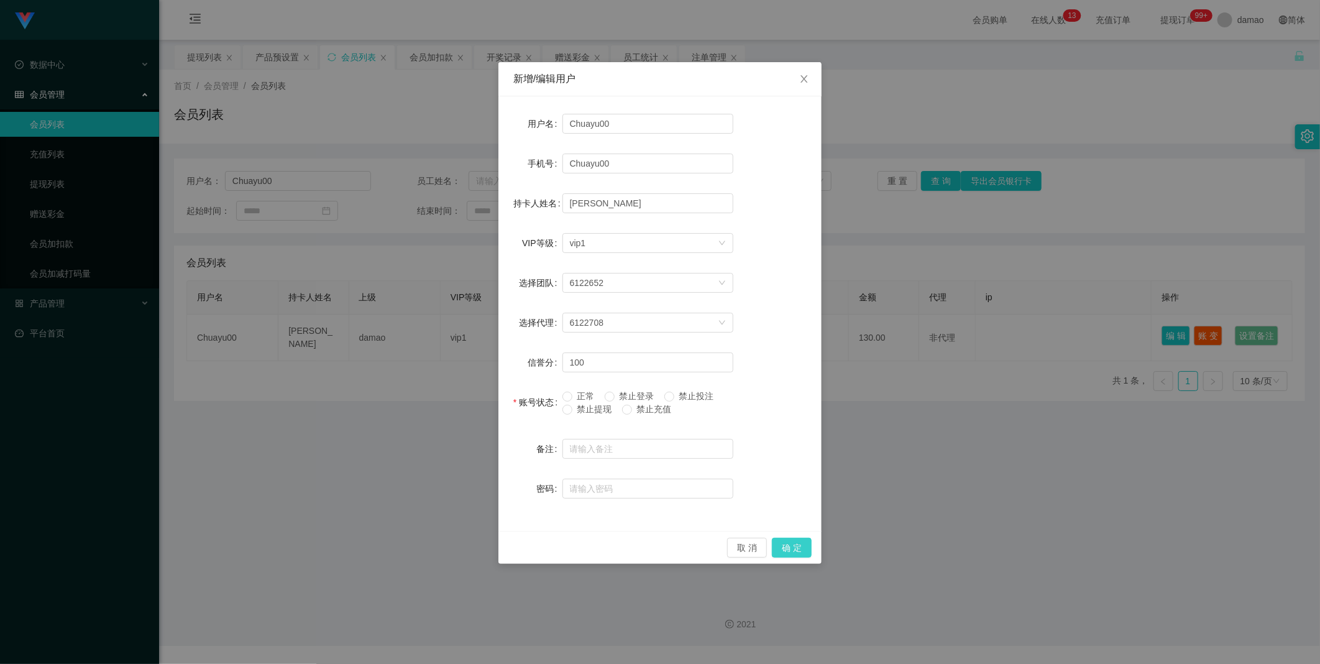
click at [788, 545] on button "确 定" at bounding box center [792, 547] width 40 height 20
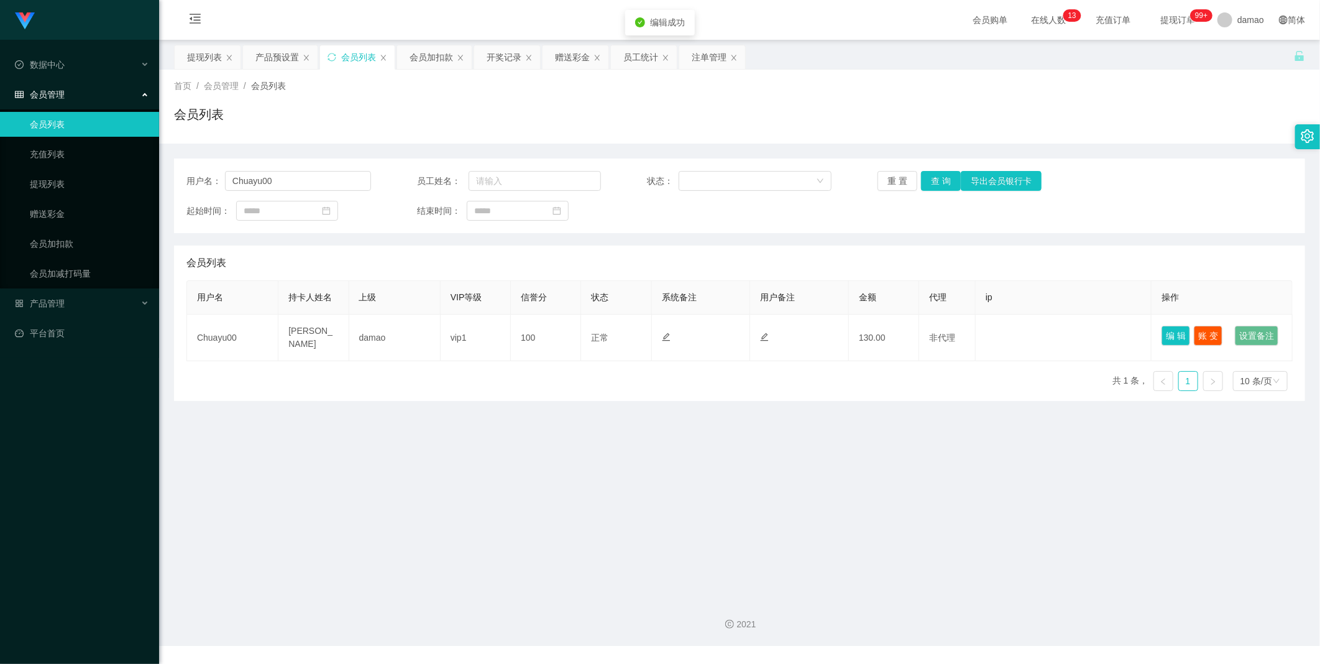
click at [765, 493] on main "关闭左侧 关闭右侧 关闭其它 刷新页面 提现列表 产品预设置 会员列表 会员加扣款 开奖记录 赠送彩金 员工统计 注单管理 首页 / 会员管理 / 会员列表 …" at bounding box center [739, 314] width 1161 height 548
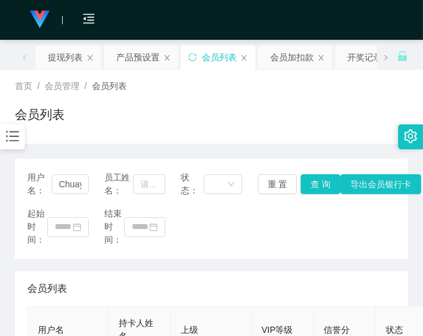
drag, startPoint x: 294, startPoint y: 217, endPoint x: 288, endPoint y: 212, distance: 8.0
click at [294, 217] on div "起始时间： 结束时间：" at bounding box center [211, 226] width 368 height 39
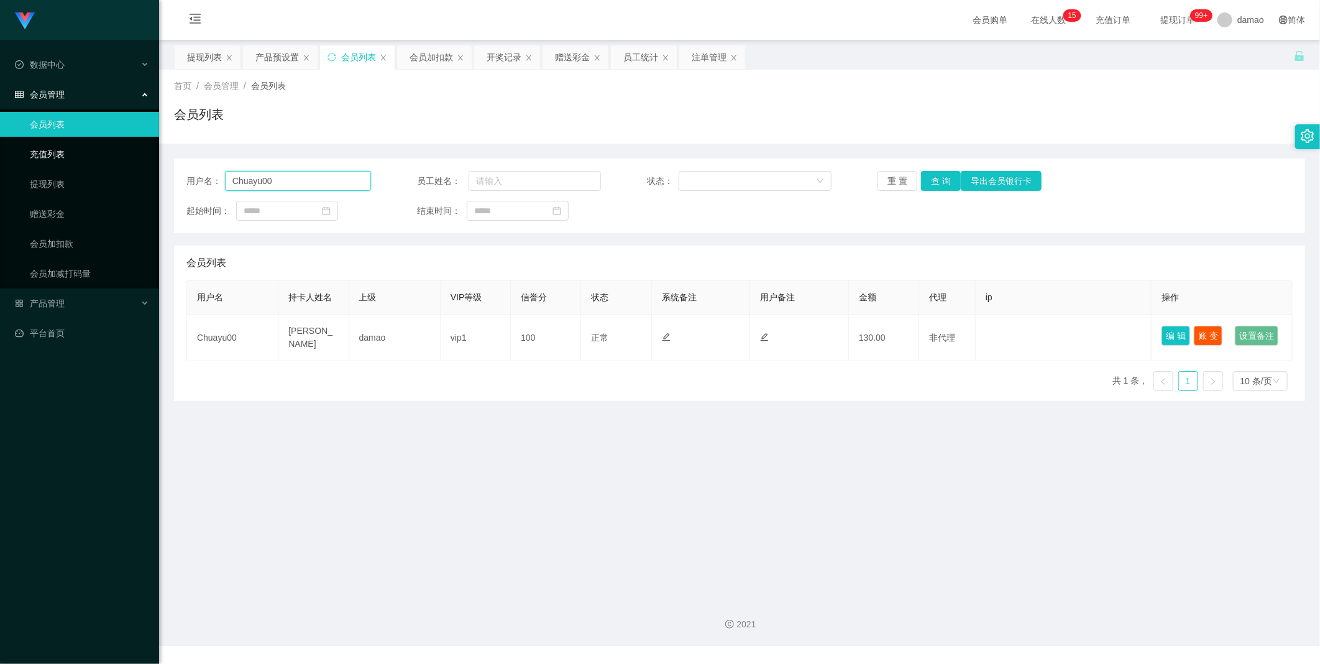
drag, startPoint x: 333, startPoint y: 182, endPoint x: 129, endPoint y: 149, distance: 206.4
click at [141, 148] on section "Jingdong工作台代理端 数据中心 会员管理 会员列表 充值列表 提现列表 赠送彩金 会员加扣款 会员加减打码量 产品管理 平台首页 保存配置 重置配置 …" at bounding box center [660, 323] width 1320 height 646
paste input "85875462"
type input "85875462"
click at [938, 178] on button "查 询" at bounding box center [941, 181] width 40 height 20
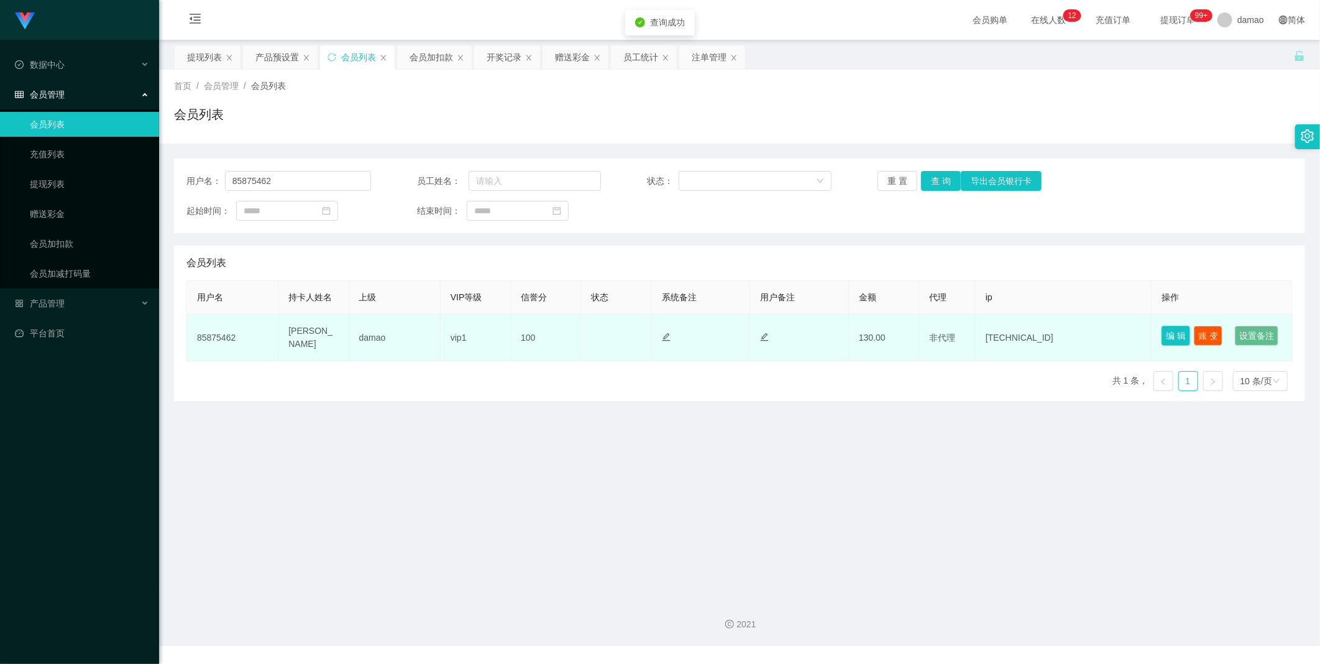
click at [1168, 328] on button "编 辑" at bounding box center [1175, 336] width 29 height 20
type input "85875462"
type input "[PERSON_NAME]"
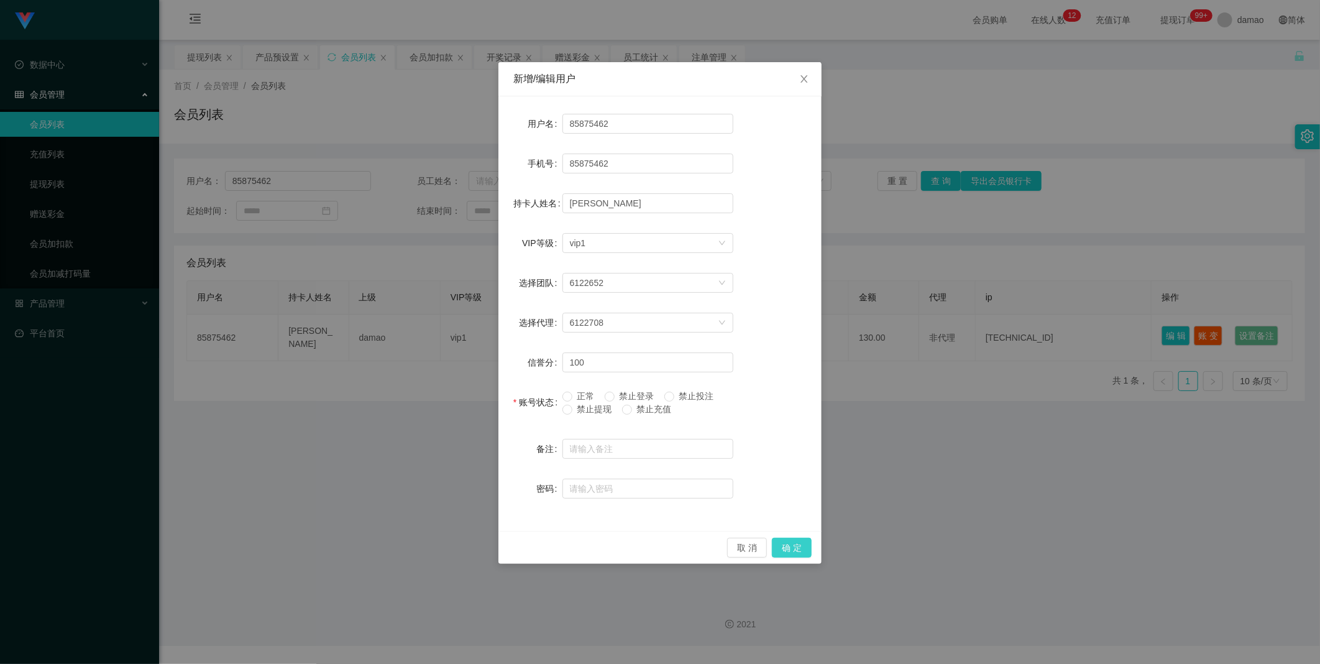
click at [798, 545] on button "确 定" at bounding box center [792, 547] width 40 height 20
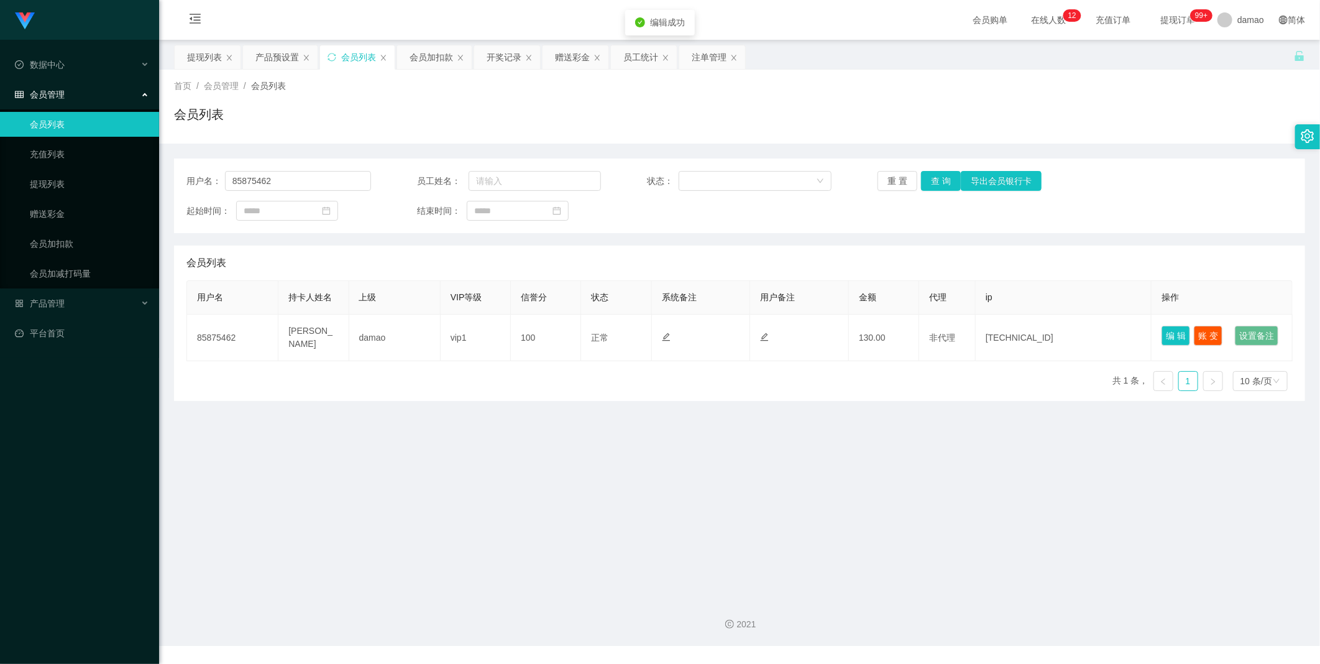
click at [753, 500] on main "关闭左侧 关闭右侧 关闭其它 刷新页面 提现列表 产品预设置 会员列表 会员加扣款 开奖记录 赠送彩金 员工统计 注单管理 首页 / 会员管理 / 会员列表 …" at bounding box center [739, 314] width 1161 height 548
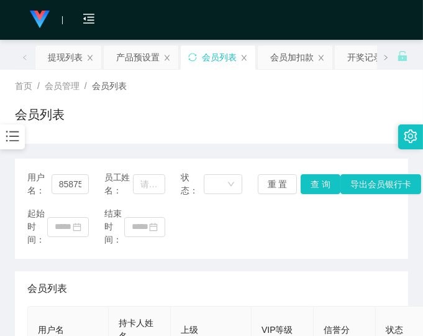
click at [324, 236] on div "起始时间： 结束时间：" at bounding box center [211, 226] width 368 height 39
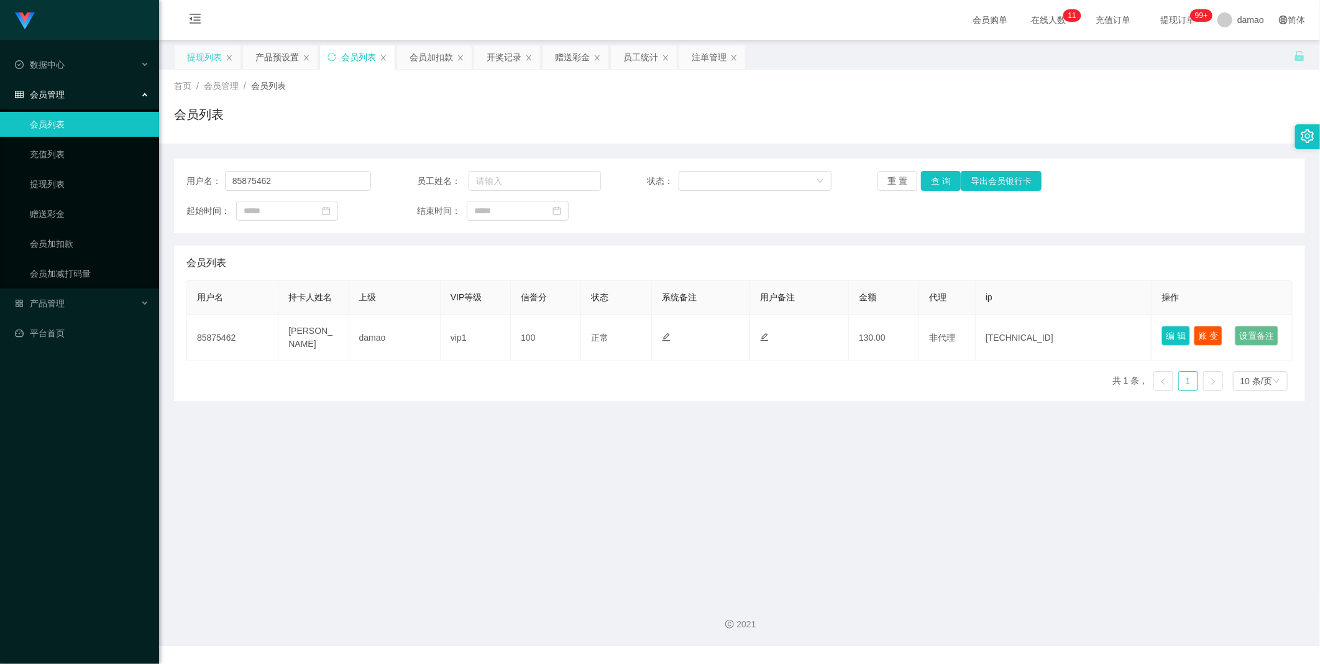
click at [216, 58] on div "提现列表" at bounding box center [204, 57] width 35 height 24
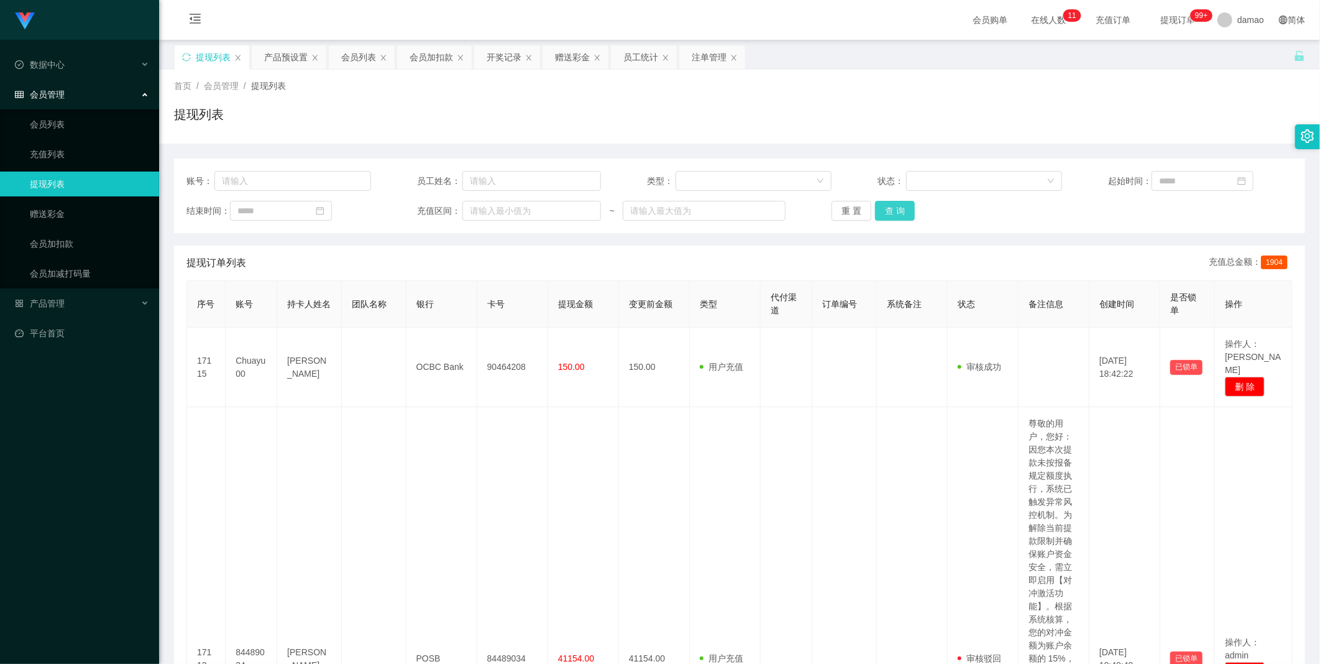
click at [899, 209] on button "查 询" at bounding box center [895, 211] width 40 height 20
click at [899, 209] on div "重 置 查 询" at bounding box center [923, 211] width 185 height 20
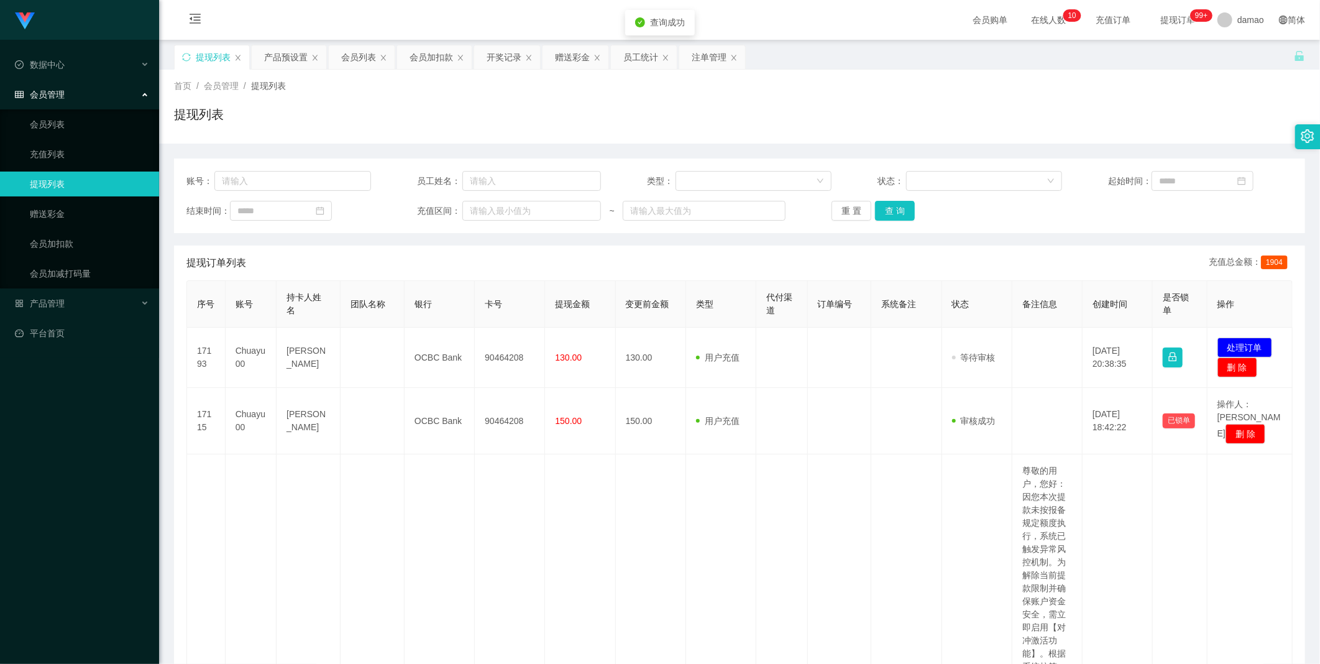
click at [1020, 251] on div "提现订单列表 充值总金额： 1904" at bounding box center [739, 262] width 1106 height 35
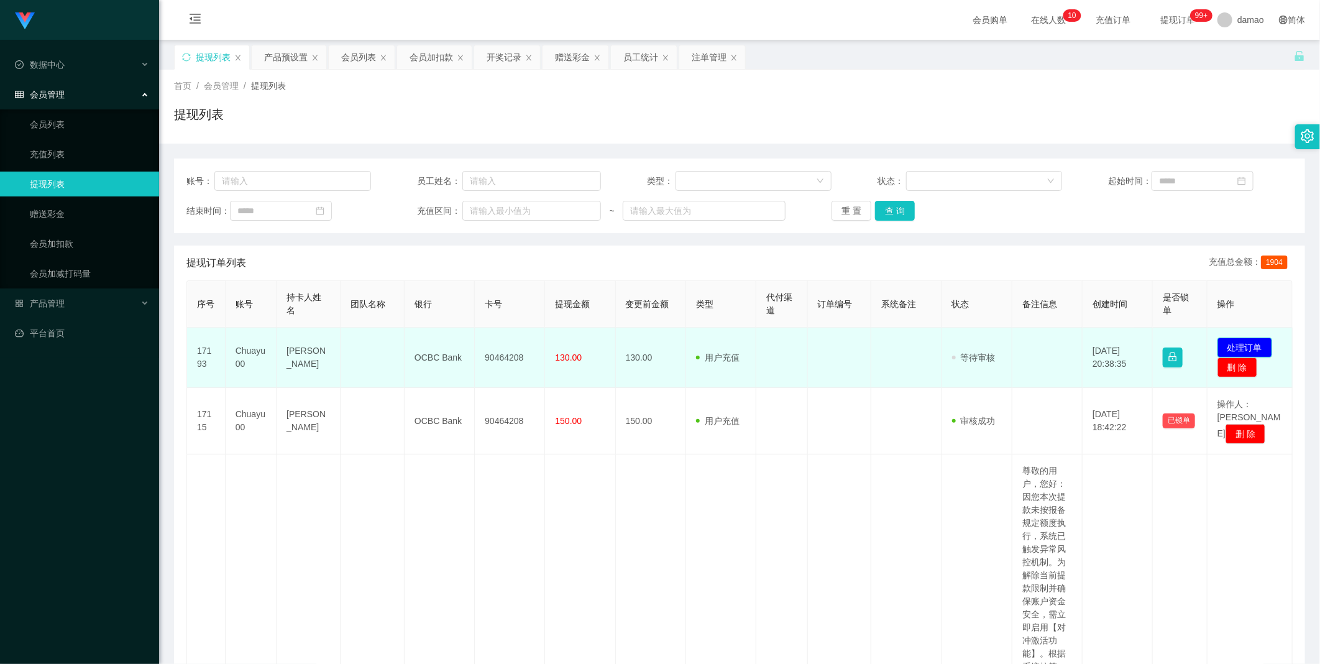
click at [1235, 342] on button "处理订单" at bounding box center [1244, 347] width 55 height 20
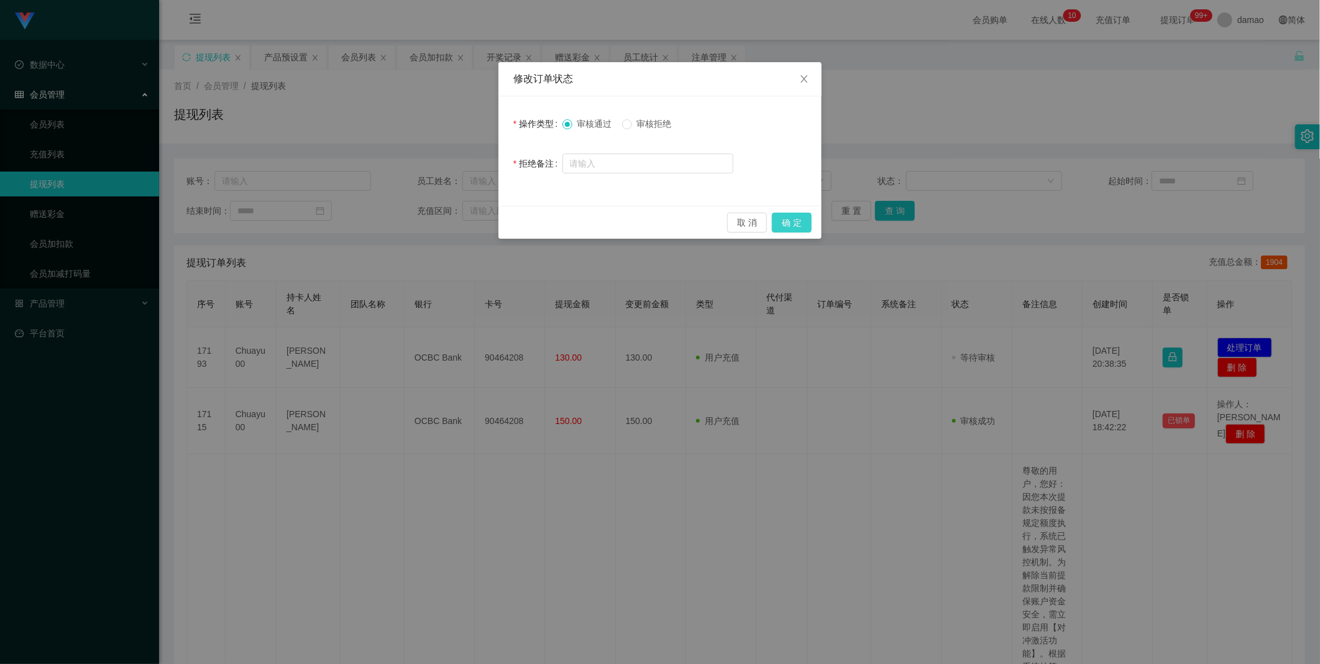
click at [791, 221] on button "确 定" at bounding box center [792, 222] width 40 height 20
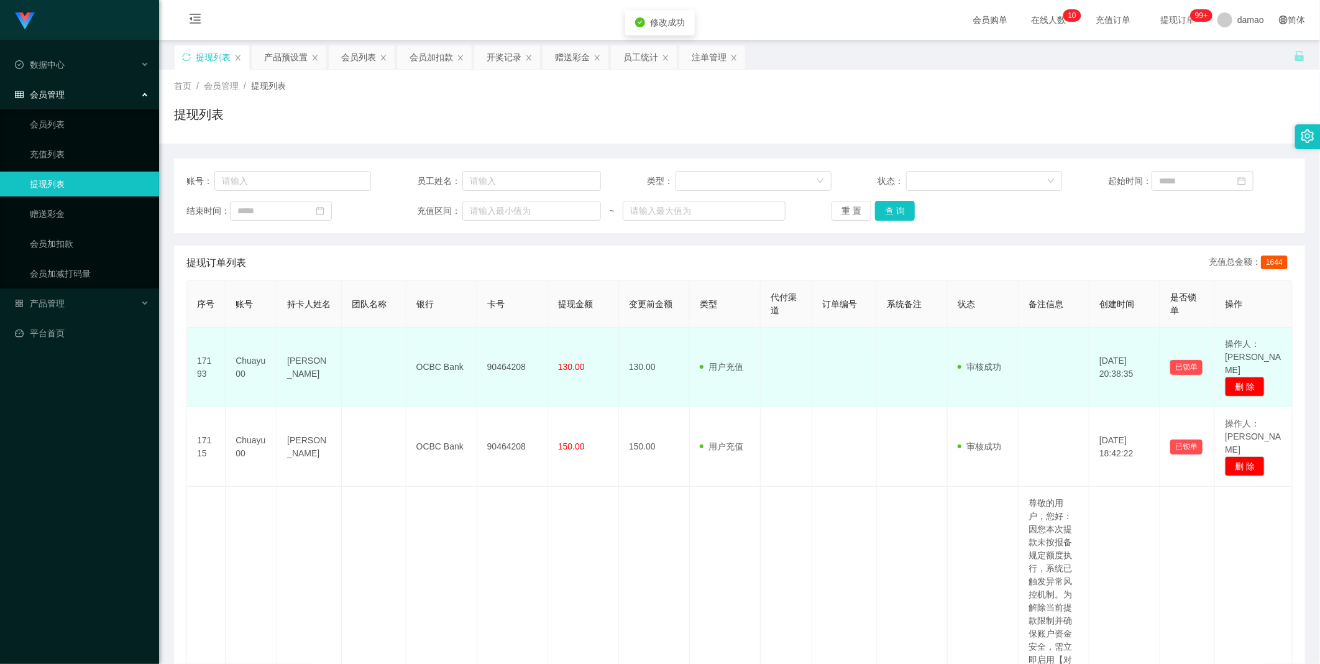
click at [495, 357] on td "90464208" at bounding box center [512, 367] width 71 height 80
copy td "90464208"
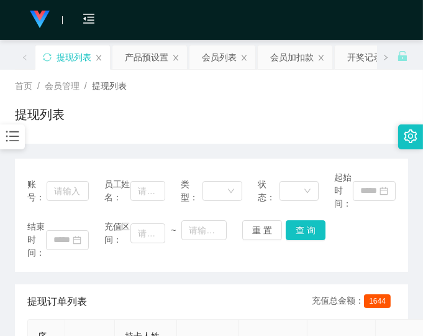
click at [344, 252] on div "结束时间： 充值区间： ~ 重 置 查 询" at bounding box center [211, 239] width 368 height 39
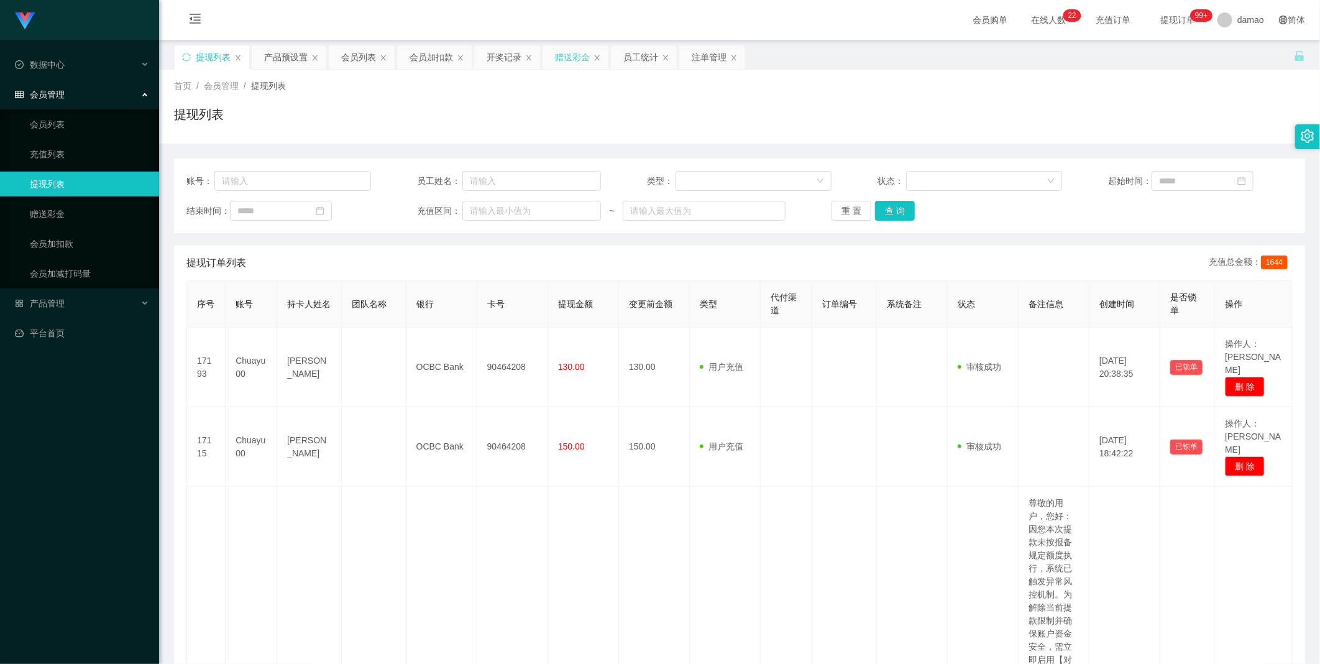
click at [568, 56] on div "赠送彩金" at bounding box center [572, 57] width 35 height 24
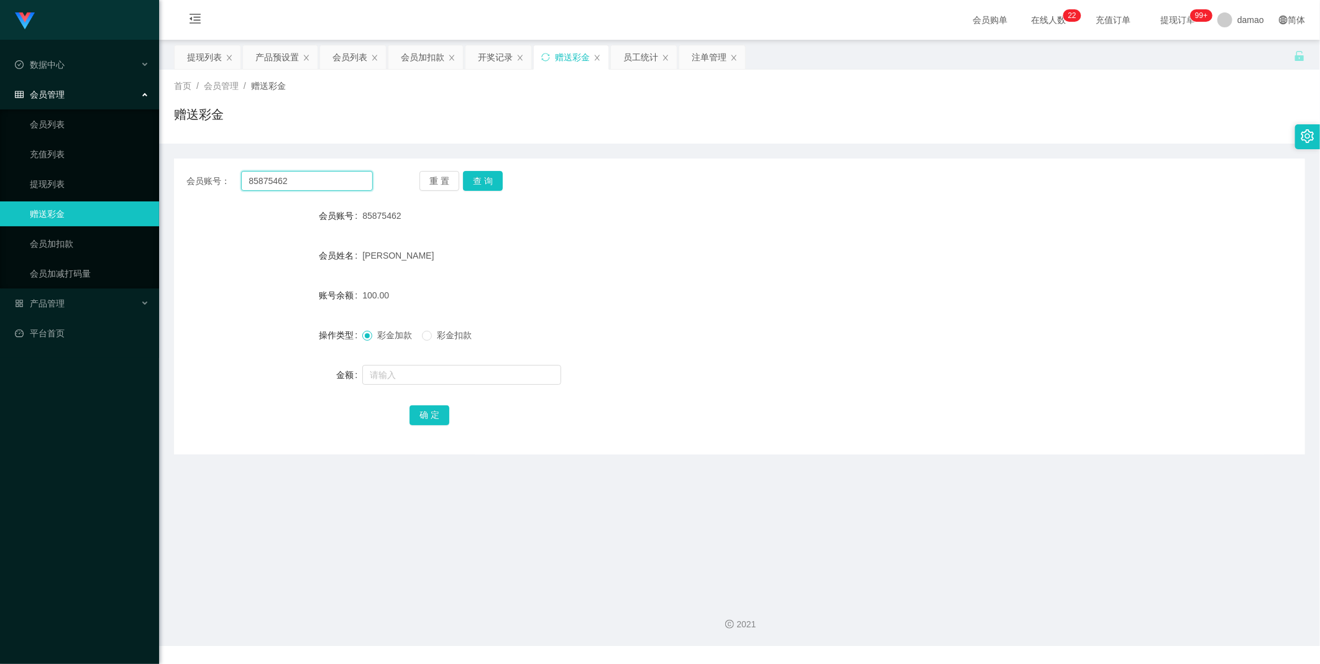
drag, startPoint x: 308, startPoint y: 180, endPoint x: 206, endPoint y: 170, distance: 102.4
click at [206, 170] on div "会员账号： 85875462 重 置 查 询 会员账号 85875462 会员姓名 [PERSON_NAME] 账号余额 100.00 操作类型 彩金加款 彩…" at bounding box center [739, 306] width 1131 height 296
click at [478, 177] on button "查 询" at bounding box center [483, 181] width 40 height 20
click at [394, 375] on input "text" at bounding box center [461, 375] width 199 height 20
type input "64"
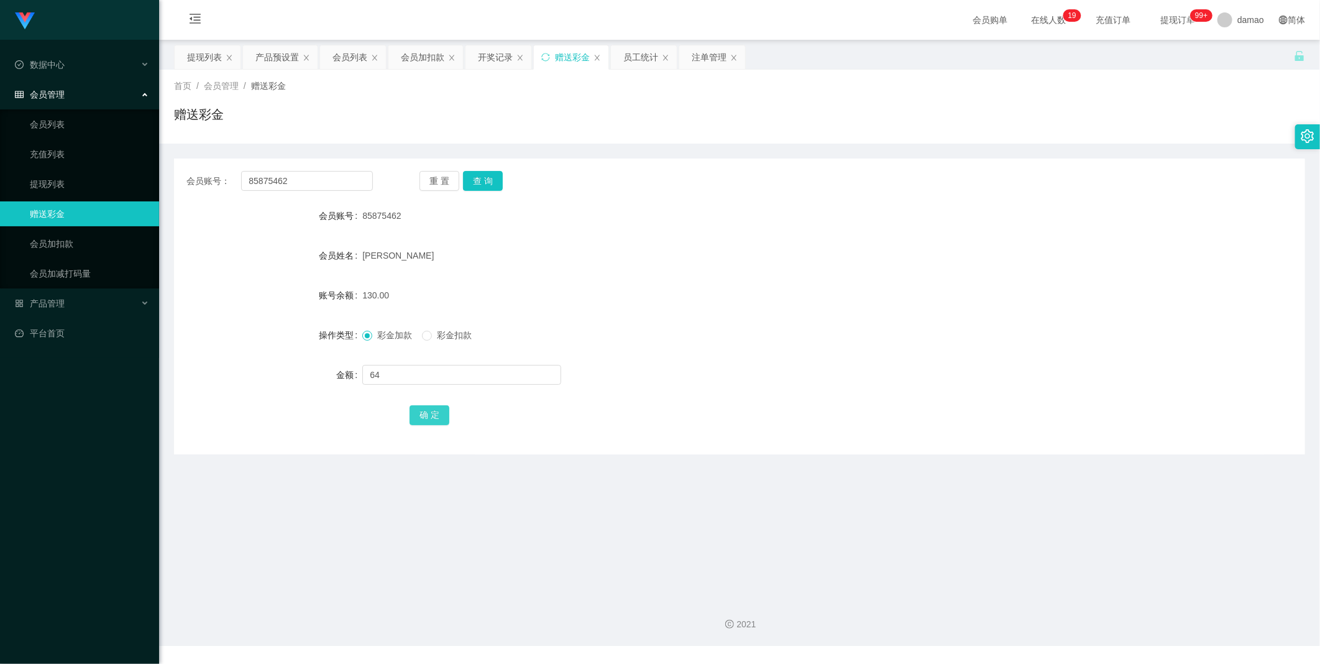
click at [430, 411] on button "确 定" at bounding box center [429, 415] width 40 height 20
drag, startPoint x: 669, startPoint y: 274, endPoint x: 674, endPoint y: 264, distance: 11.4
click at [671, 268] on form "会员账号 85875462 会员姓名 [PERSON_NAME] 账号余额 194.00 操作类型 彩金加款 彩金扣款 金额 确 定" at bounding box center [739, 315] width 1131 height 224
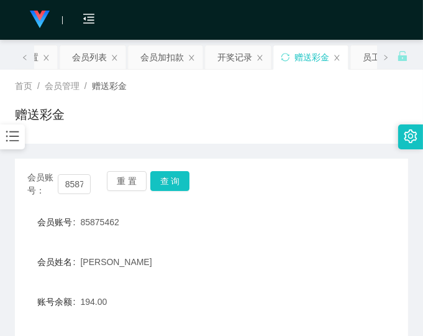
click at [325, 182] on div "会员账号： 85875462 重 置 查 询" at bounding box center [211, 184] width 393 height 26
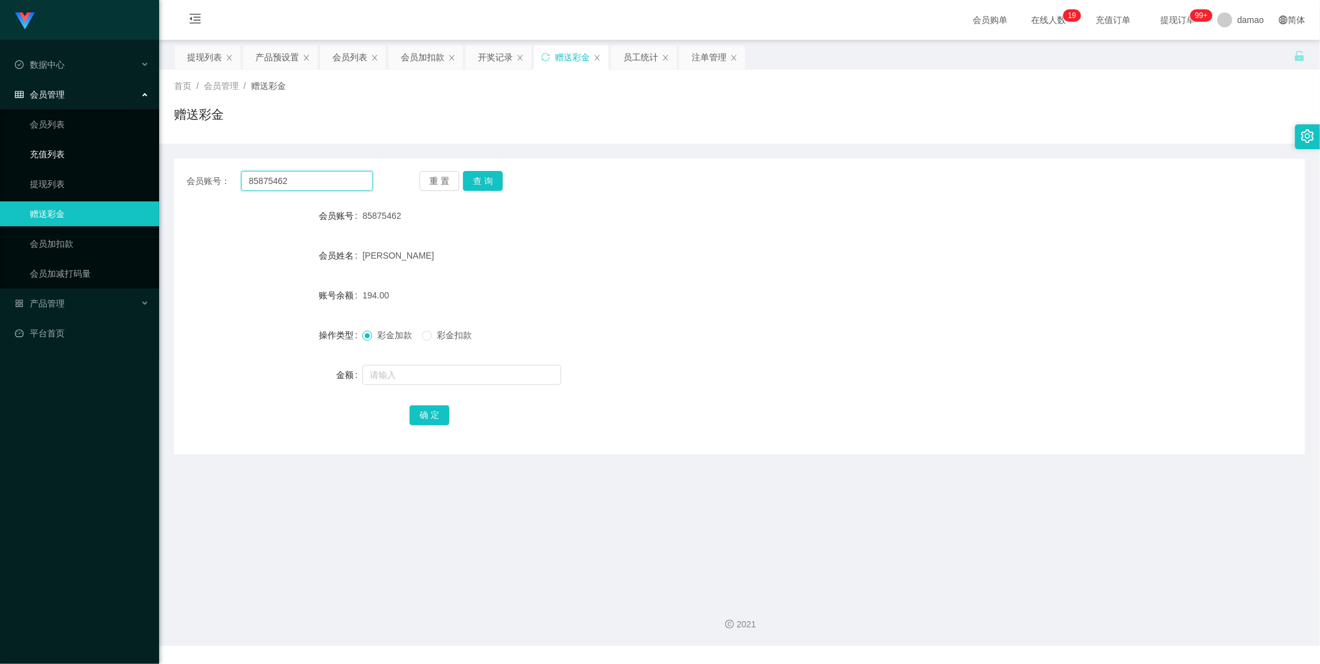
drag, startPoint x: 325, startPoint y: 183, endPoint x: 142, endPoint y: 162, distance: 184.5
click at [145, 162] on section "Jingdong工作台代理端 数据中心 会员管理 会员列表 充值列表 提现列表 赠送彩金 会员加扣款 会员加减打码量 产品管理 平台首页 保存配置 重置配置 …" at bounding box center [660, 323] width 1320 height 646
paste input "Chuayu00"
type input "Chuayu00"
drag, startPoint x: 494, startPoint y: 185, endPoint x: 485, endPoint y: 184, distance: 9.3
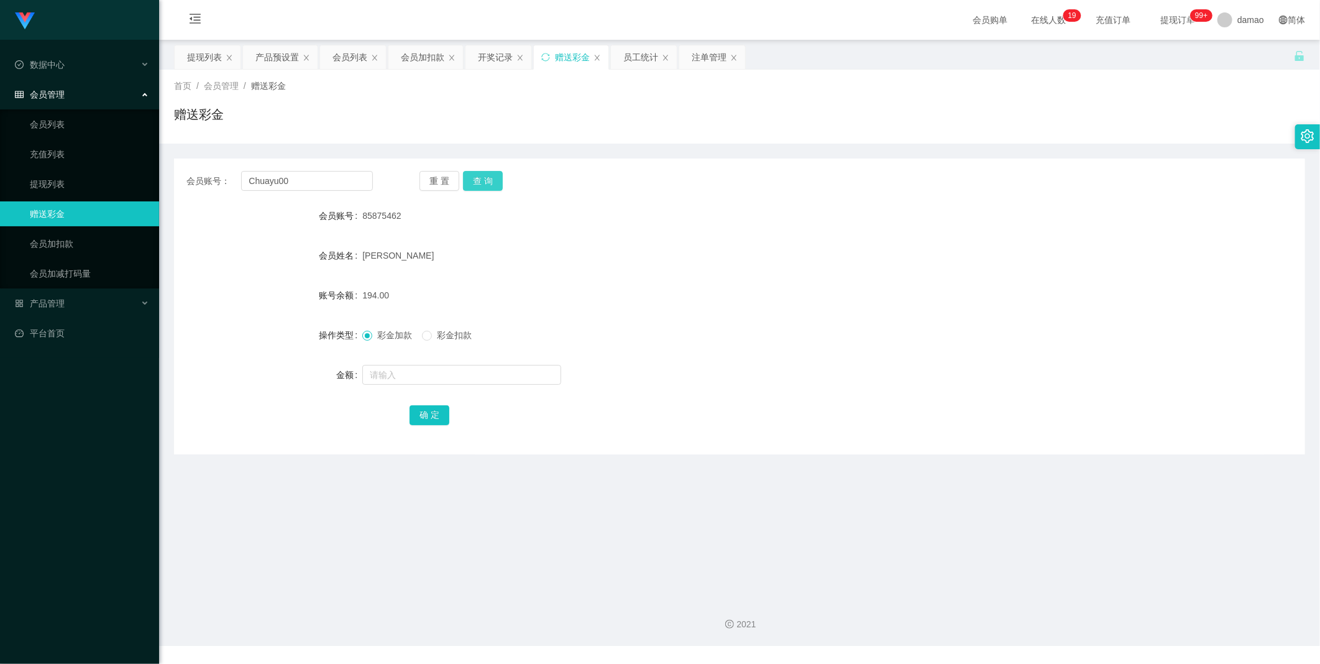
click at [493, 185] on button "查 询" at bounding box center [483, 181] width 40 height 20
click at [404, 370] on input "text" at bounding box center [461, 375] width 199 height 20
type input "72"
click at [432, 423] on button "确 定" at bounding box center [429, 415] width 40 height 20
drag, startPoint x: 785, startPoint y: 396, endPoint x: 806, endPoint y: 362, distance: 40.7
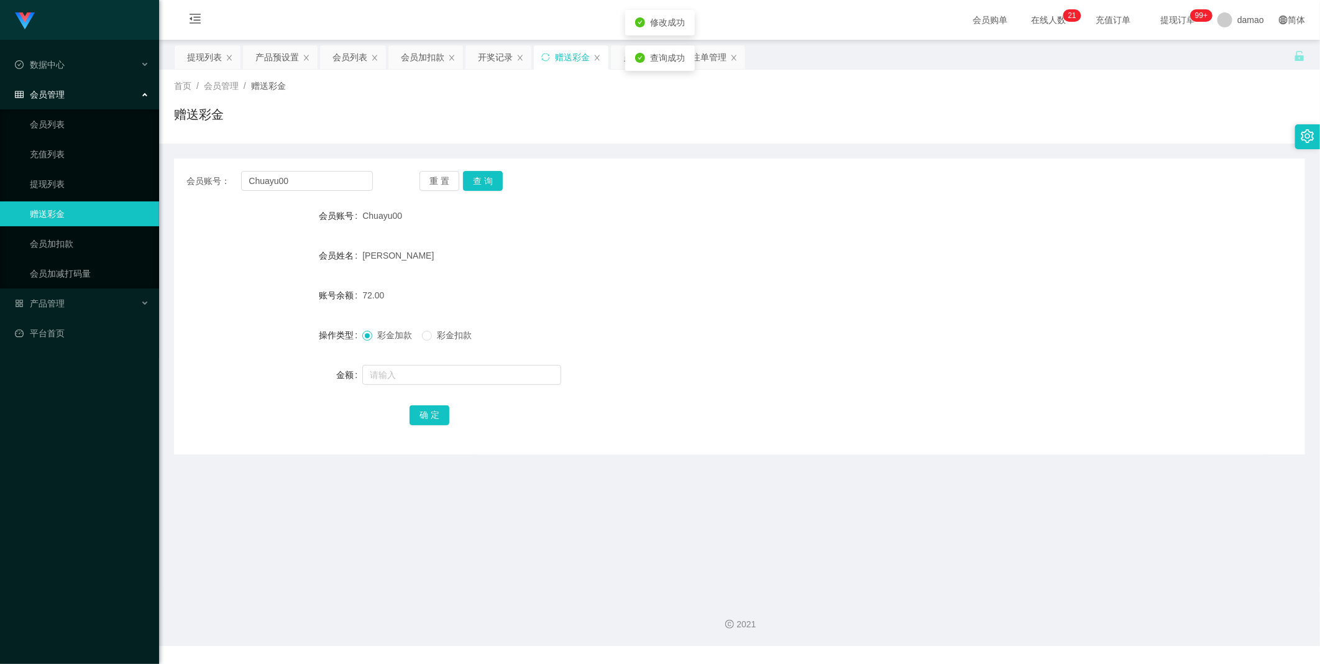
click at [806, 363] on form "会员账号 Chuayu00 会员姓名 [PERSON_NAME] 账号余额 72.00 操作类型 彩金加款 彩金扣款 金额 确 定" at bounding box center [739, 315] width 1131 height 224
click at [191, 50] on div "提现列表" at bounding box center [204, 57] width 35 height 24
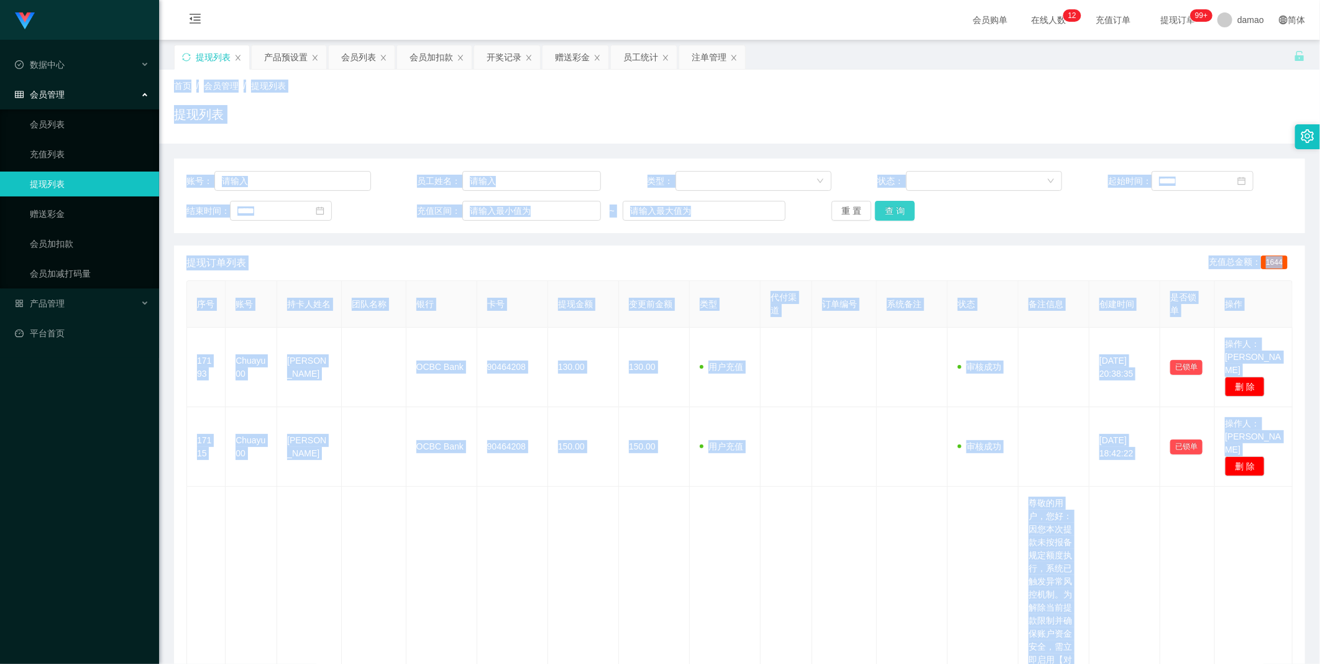
click at [897, 209] on button "查 询" at bounding box center [895, 211] width 40 height 20
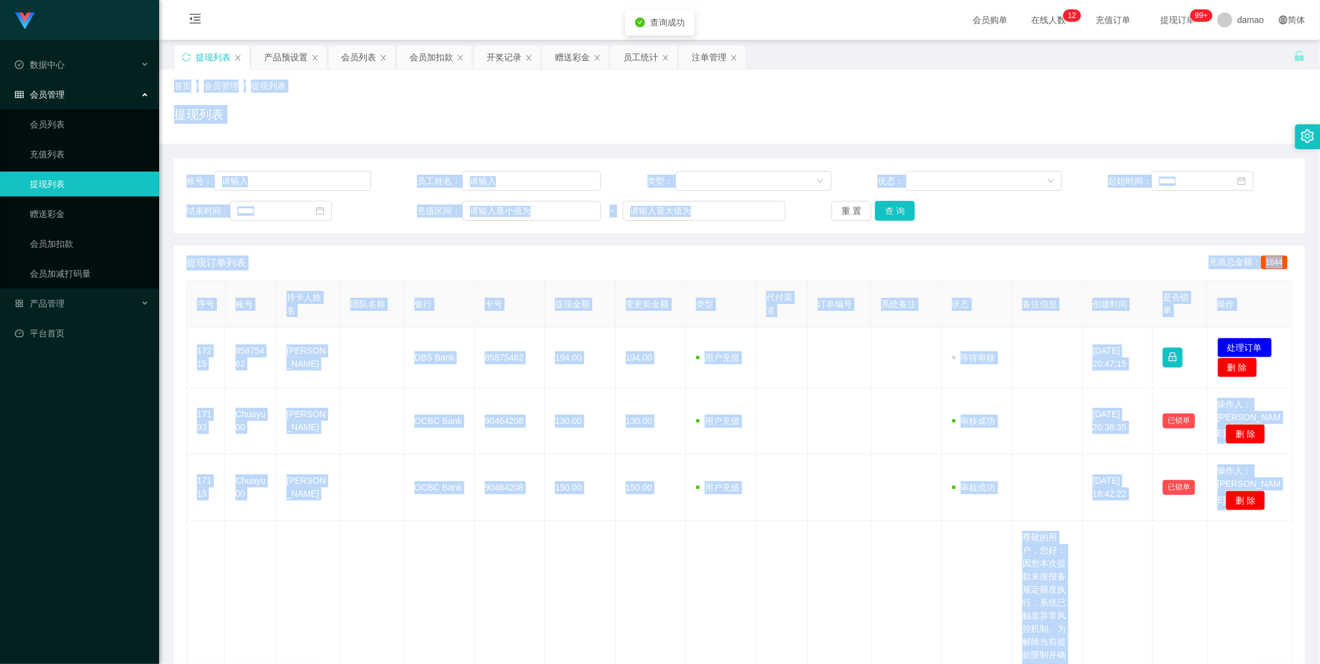
click at [1053, 224] on div "账号： 员工姓名： 类型： 状态： 起始时间： 结束时间： 充值区间： ~ 重 置 查 询" at bounding box center [739, 195] width 1131 height 75
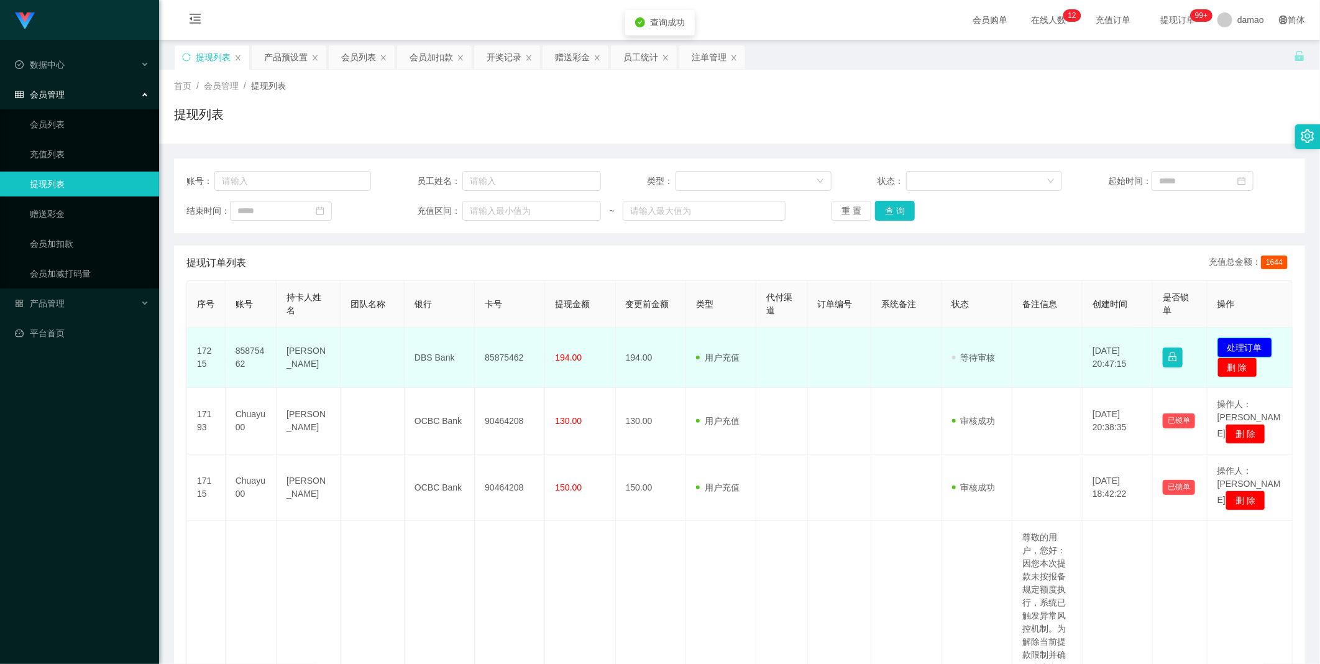
click at [1256, 345] on button "处理订单" at bounding box center [1244, 347] width 55 height 20
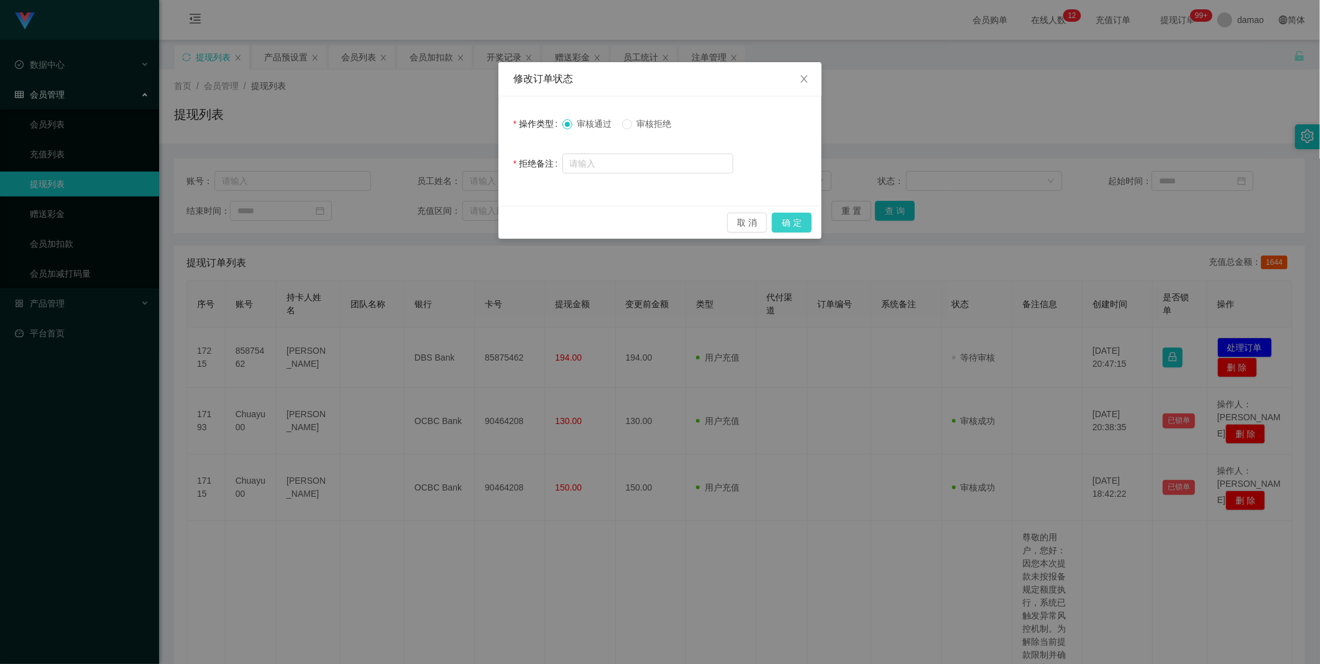
click at [804, 219] on button "确 定" at bounding box center [792, 222] width 40 height 20
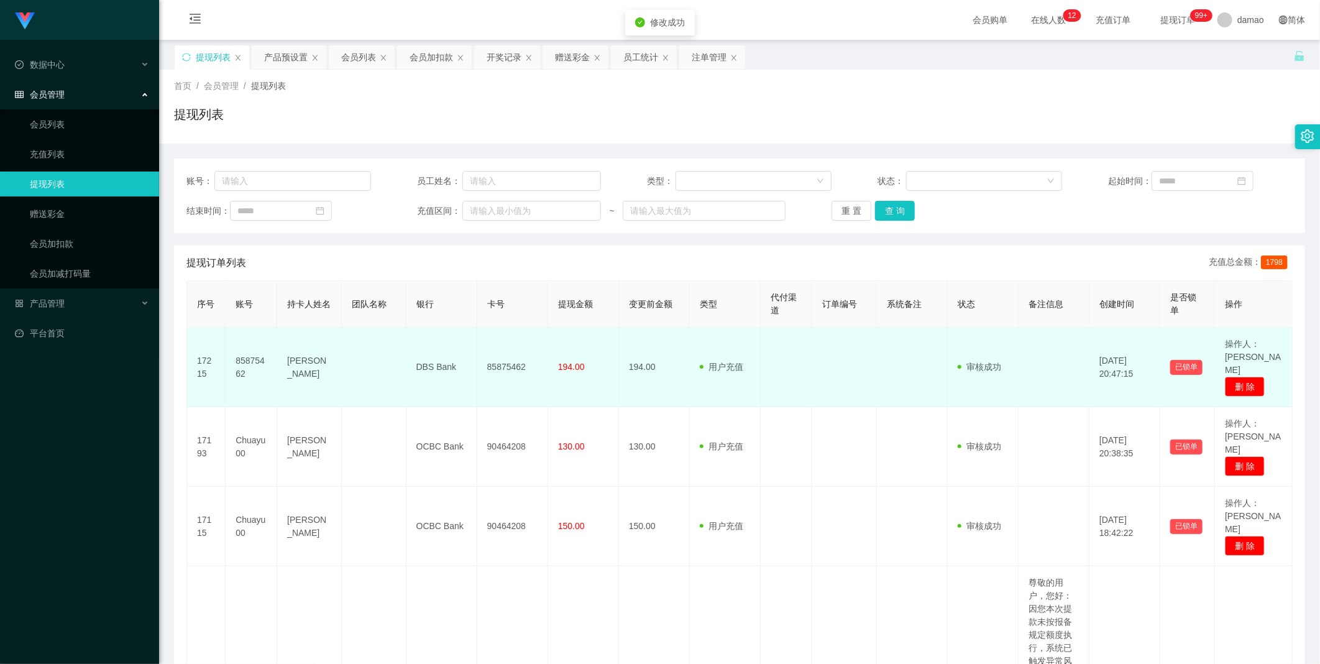
click at [508, 360] on td "85875462" at bounding box center [512, 367] width 71 height 80
copy td "85875462"
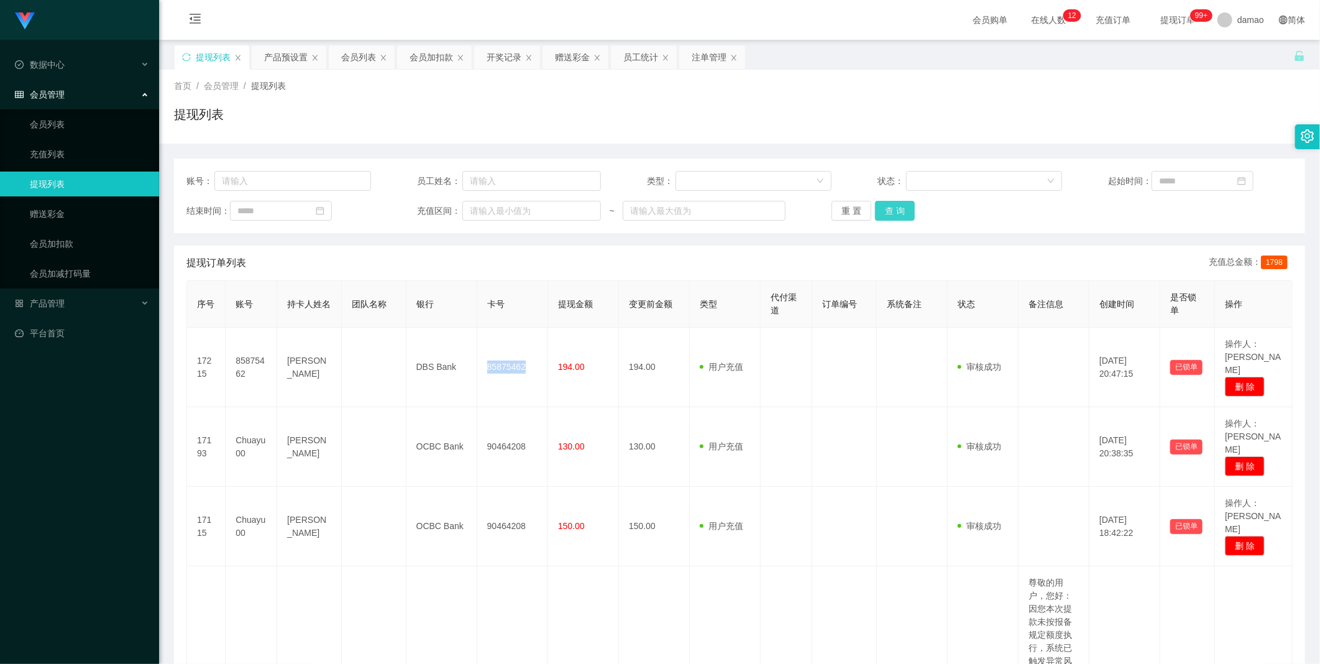
click at [905, 209] on button "查 询" at bounding box center [895, 211] width 40 height 20
drag, startPoint x: 892, startPoint y: 208, endPoint x: 885, endPoint y: 213, distance: 8.5
click at [891, 212] on button "查 询" at bounding box center [895, 211] width 40 height 20
drag, startPoint x: 567, startPoint y: 60, endPoint x: 556, endPoint y: 83, distance: 25.9
click at [565, 60] on div "赠送彩金" at bounding box center [572, 57] width 35 height 24
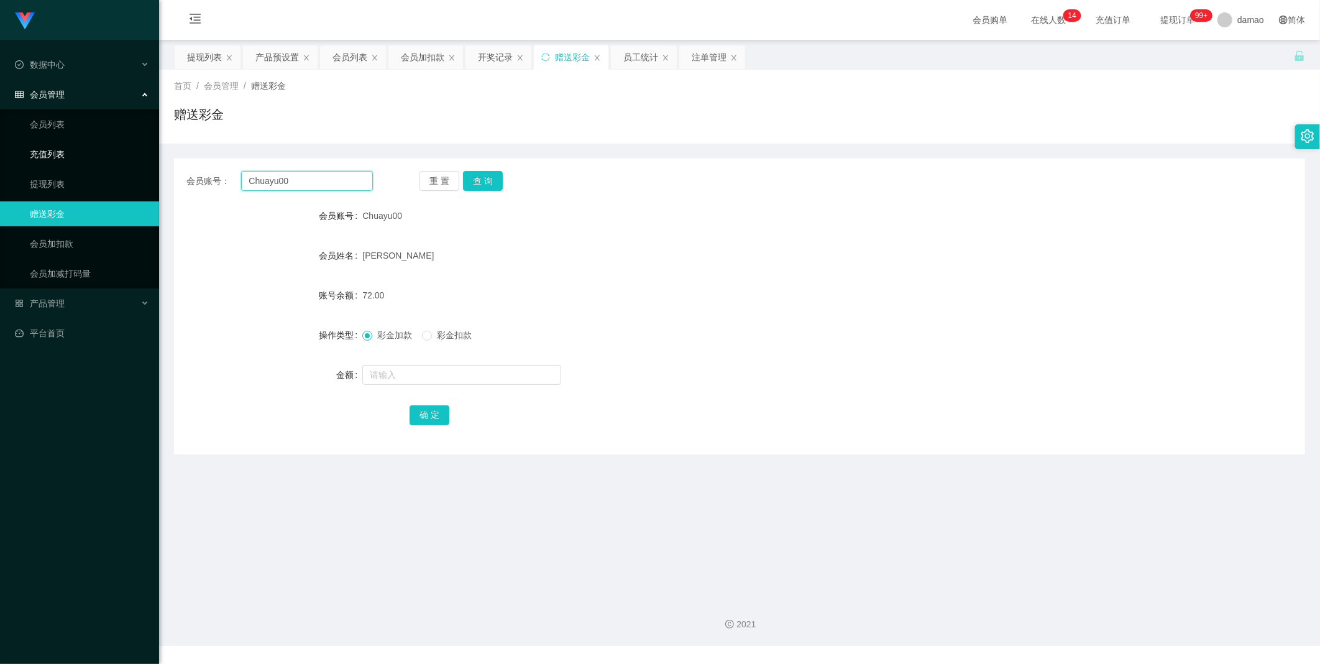
drag, startPoint x: 338, startPoint y: 181, endPoint x: 134, endPoint y: 160, distance: 204.9
click at [144, 163] on section "Jingdong工作台代理端 数据中心 会员管理 会员列表 充值列表 提现列表 赠送彩金 会员加扣款 会员加减打码量 产品管理 平台首页 保存配置 重置配置 …" at bounding box center [660, 323] width 1320 height 646
click at [483, 184] on button "查 询" at bounding box center [483, 181] width 40 height 20
click at [482, 184] on div "重 置 查 询" at bounding box center [512, 181] width 186 height 20
click at [482, 184] on button "查 询" at bounding box center [483, 181] width 40 height 20
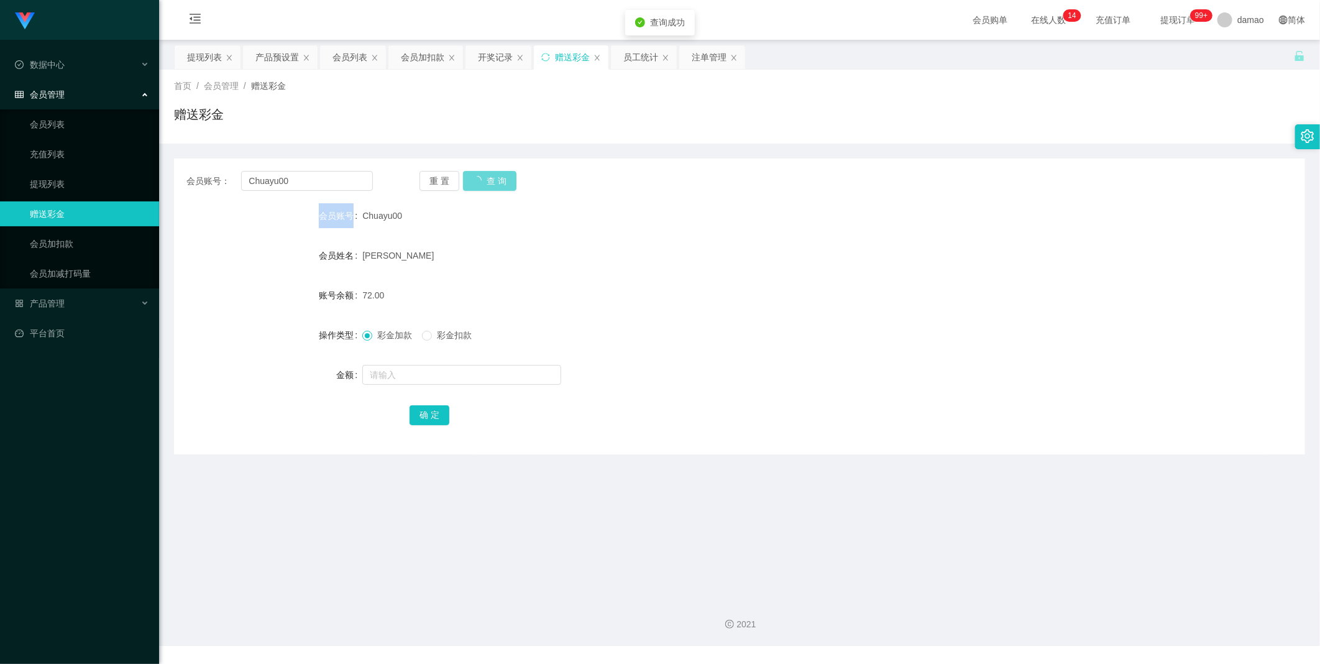
click at [482, 184] on div "重 置 查 询" at bounding box center [512, 181] width 186 height 20
click at [480, 171] on button "查 询" at bounding box center [483, 181] width 40 height 20
click at [480, 170] on div "会员账号： Chuayu00 重 置 查 询 会员账号 Chuayu00 会员姓名 [PERSON_NAME] 账号余额 72.00 操作类型 彩金加款 彩金…" at bounding box center [739, 306] width 1131 height 296
drag, startPoint x: 480, startPoint y: 170, endPoint x: 402, endPoint y: 106, distance: 100.2
click at [395, 116] on div "赠送彩金" at bounding box center [739, 119] width 1131 height 29
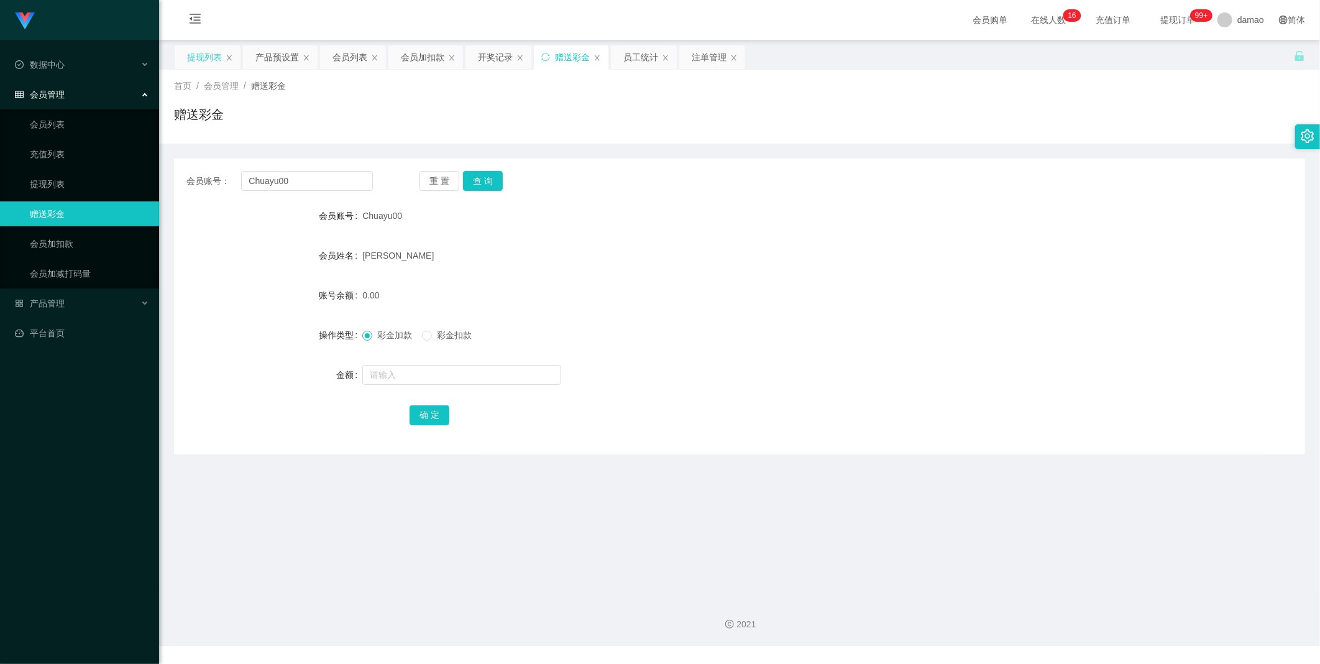
click at [201, 56] on div "提现列表" at bounding box center [204, 57] width 35 height 24
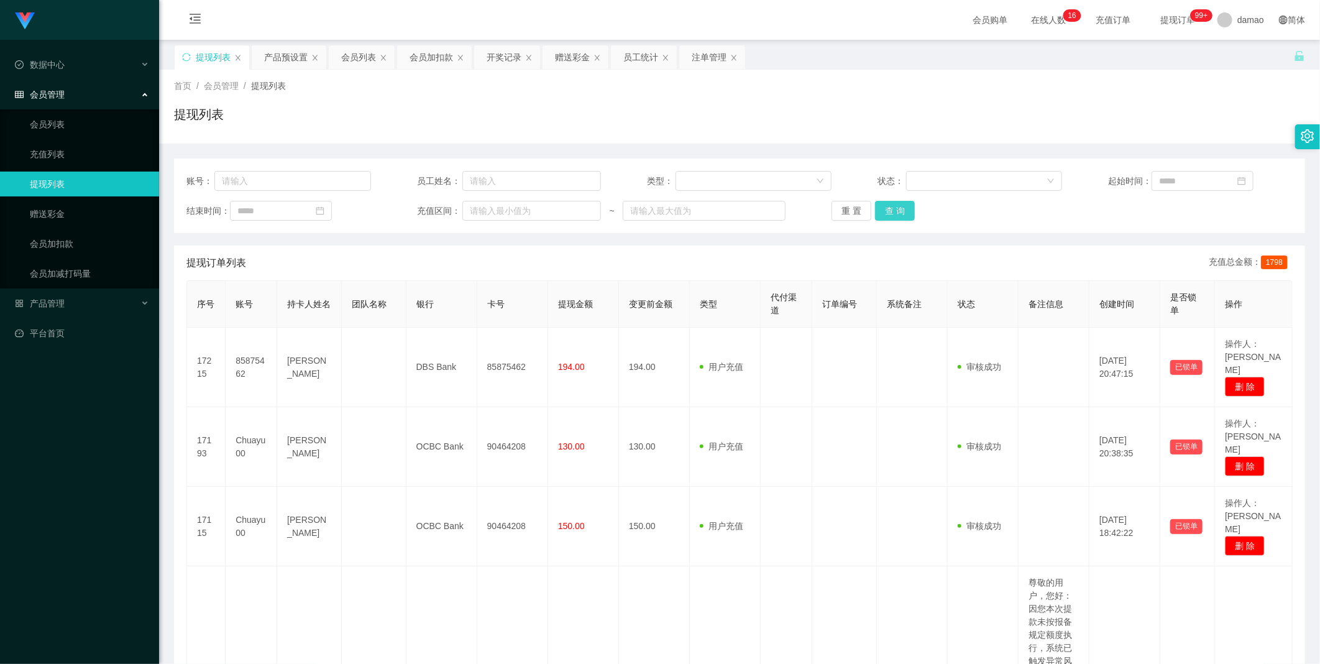
click at [885, 208] on button "查 询" at bounding box center [895, 211] width 40 height 20
click at [889, 208] on div "重 置 查 询" at bounding box center [923, 211] width 185 height 20
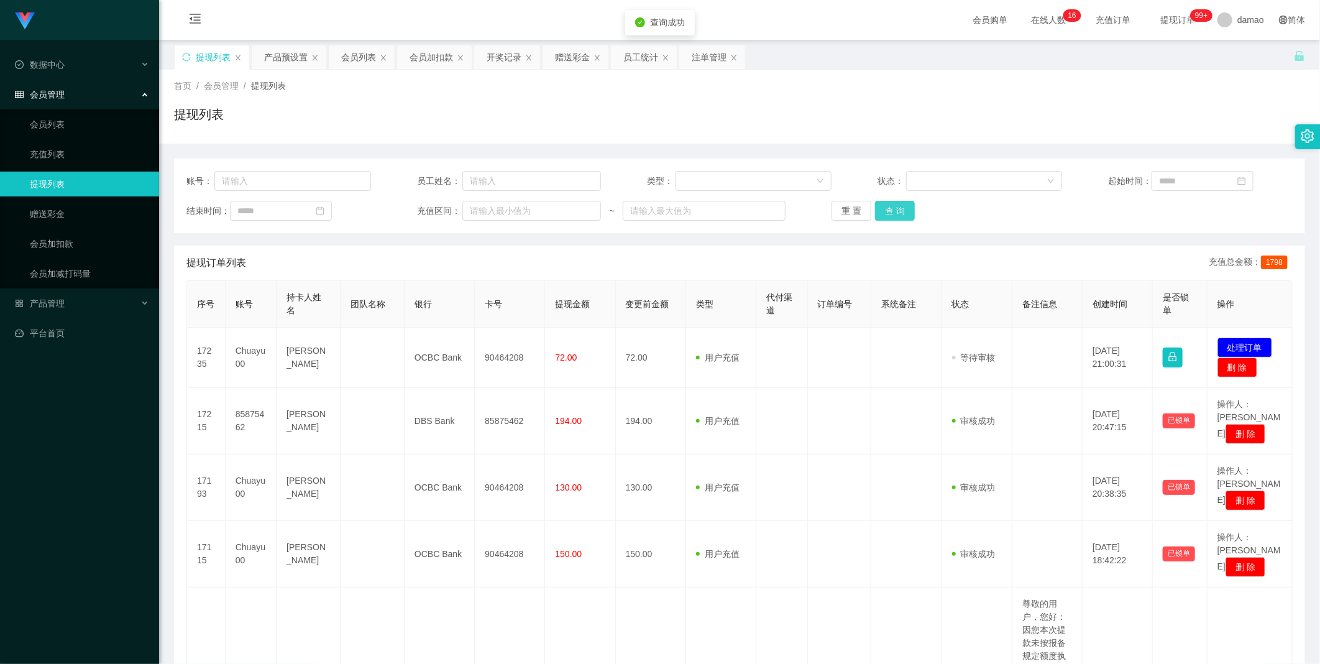
drag, startPoint x: 890, startPoint y: 208, endPoint x: 904, endPoint y: 206, distance: 14.3
click at [891, 206] on button "查 询" at bounding box center [895, 211] width 40 height 20
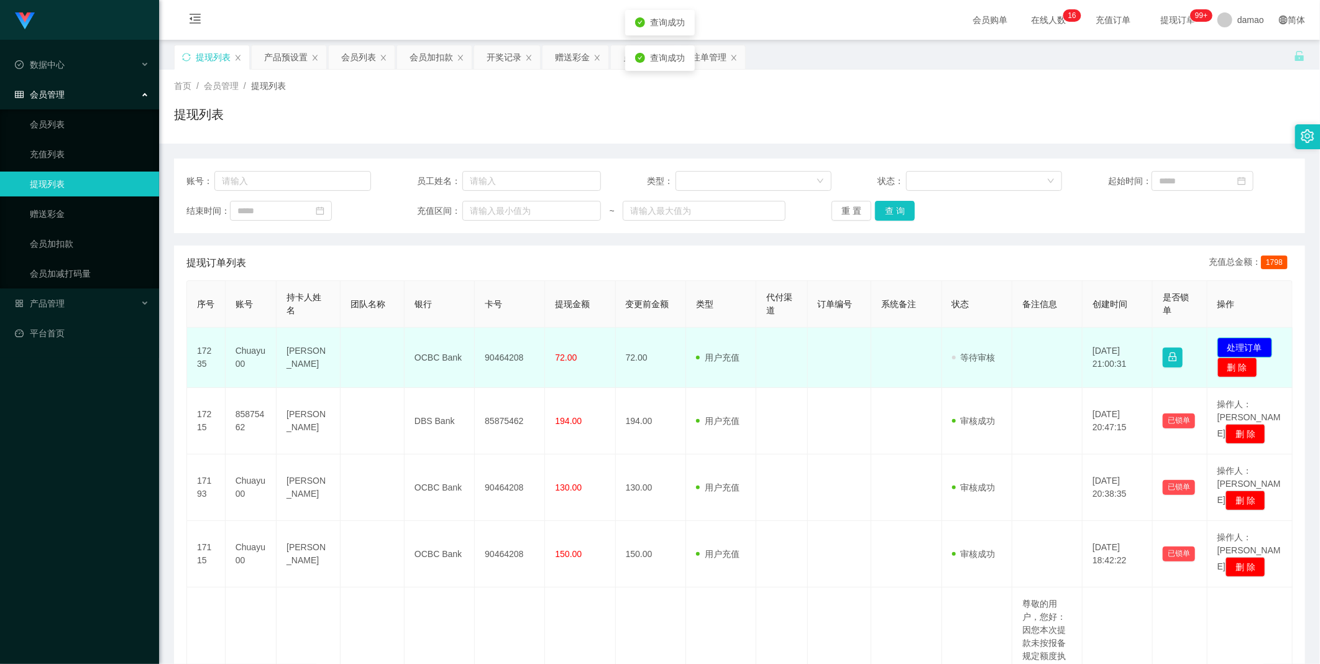
click at [1239, 349] on button "处理订单" at bounding box center [1244, 347] width 55 height 20
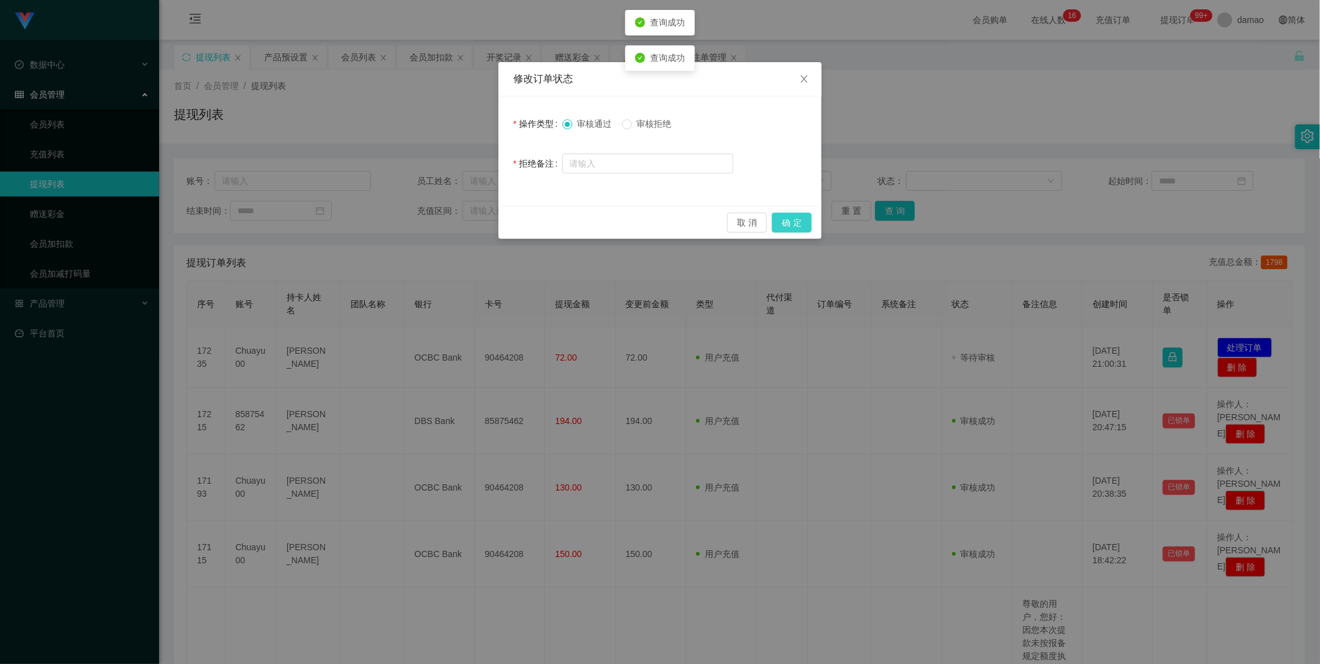
click at [805, 216] on button "确 定" at bounding box center [792, 222] width 40 height 20
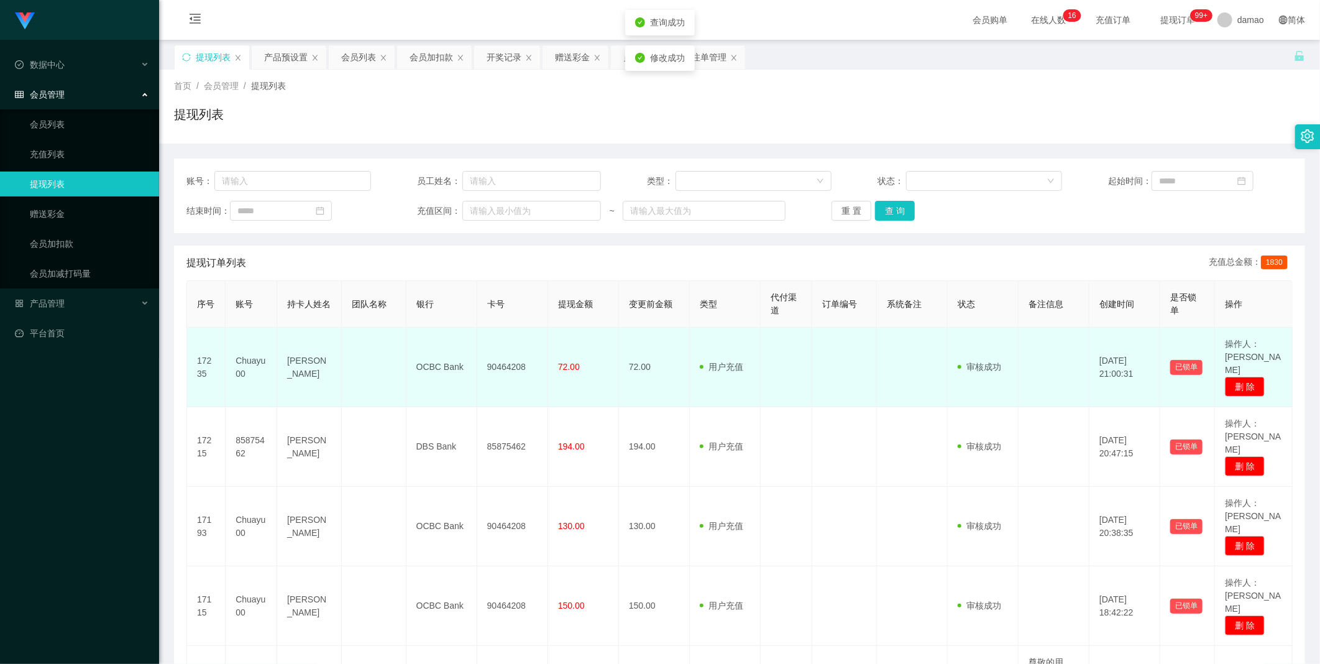
click at [523, 365] on td "90464208" at bounding box center [512, 367] width 71 height 80
click at [523, 364] on td "90464208" at bounding box center [512, 367] width 71 height 80
click at [516, 359] on td "90464208" at bounding box center [512, 367] width 71 height 80
click at [514, 359] on td "90464208" at bounding box center [512, 367] width 71 height 80
copy td "90464208"
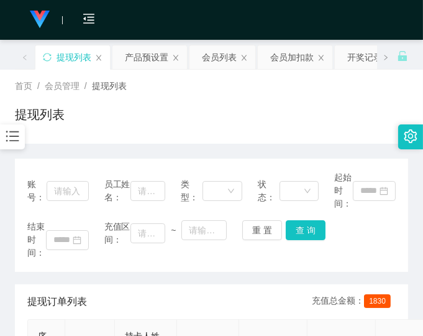
drag, startPoint x: 280, startPoint y: 91, endPoint x: 296, endPoint y: 80, distance: 19.6
click at [281, 89] on div "首页 / 会员管理 / 提现列表 /" at bounding box center [211, 86] width 393 height 13
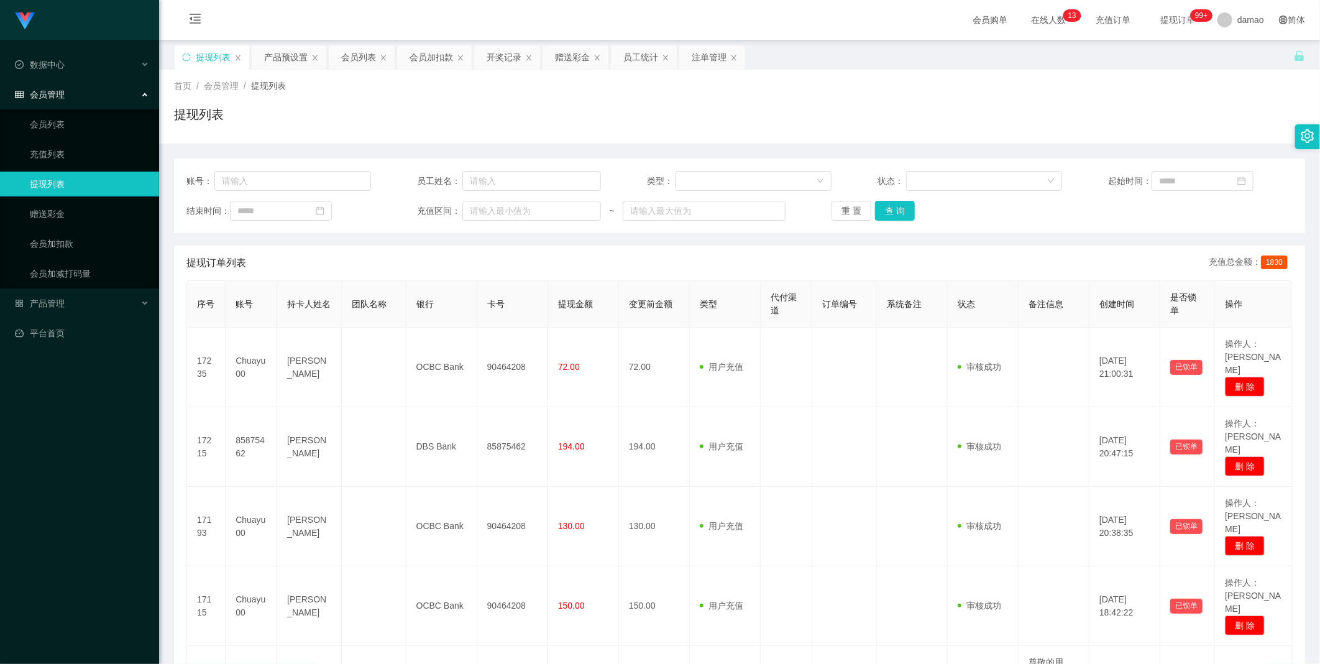
drag, startPoint x: 565, startPoint y: 57, endPoint x: 551, endPoint y: 85, distance: 32.0
click at [564, 57] on div "赠送彩金" at bounding box center [572, 57] width 35 height 24
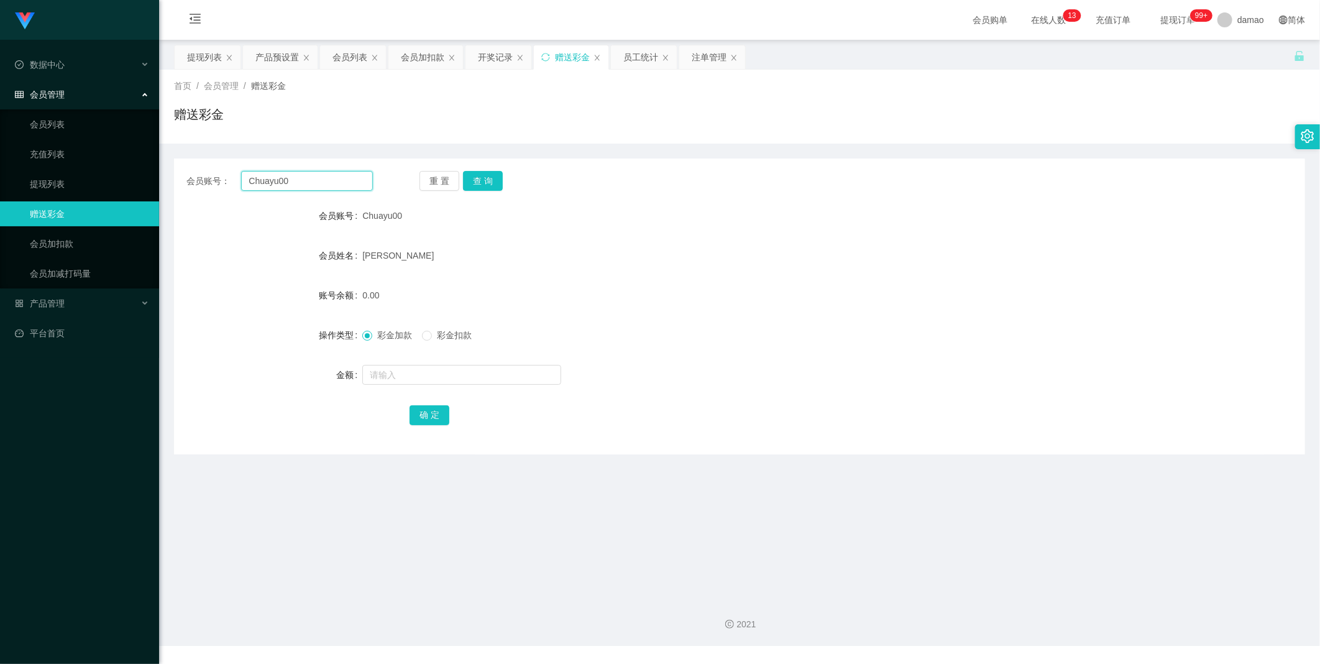
drag, startPoint x: 288, startPoint y: 176, endPoint x: 207, endPoint y: 171, distance: 81.0
click at [108, 177] on section "Jingdong工作台代理端 数据中心 会员管理 会员列表 充值列表 提现列表 赠送彩金 会员加扣款 会员加减打码量 产品管理 平台首页 保存配置 重置配置 …" at bounding box center [660, 323] width 1320 height 646
paste input "85875462"
type input "85875462"
click at [493, 182] on button "查 询" at bounding box center [483, 181] width 40 height 20
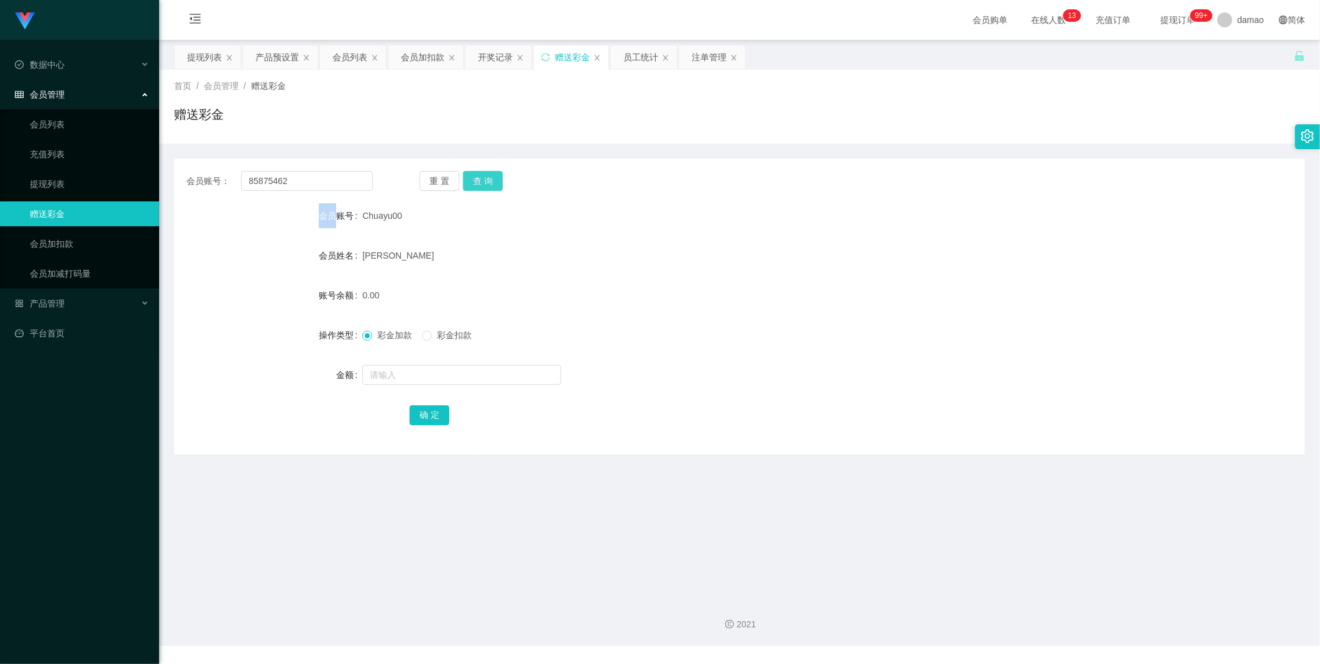
click at [491, 181] on div "重 置 查 询" at bounding box center [512, 181] width 186 height 20
click at [199, 57] on div "提现列表" at bounding box center [204, 57] width 35 height 24
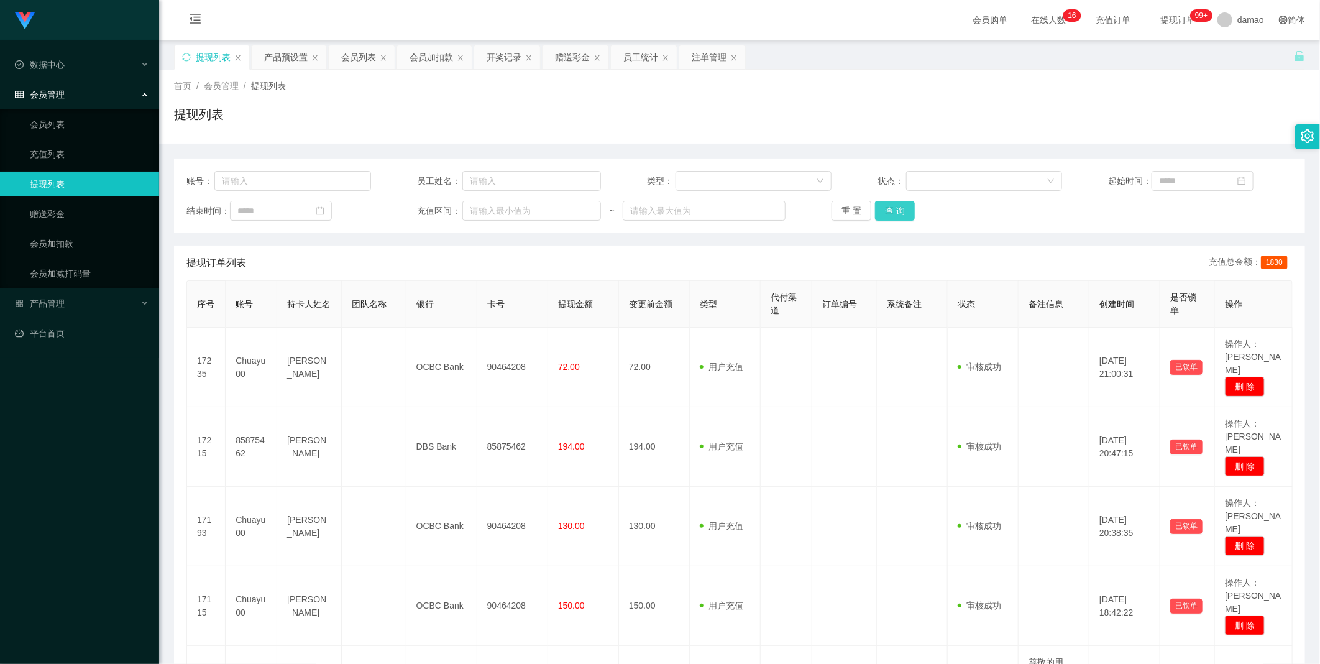
click at [893, 216] on button "查 询" at bounding box center [895, 211] width 40 height 20
click at [893, 215] on div "重 置 查 询" at bounding box center [923, 211] width 185 height 20
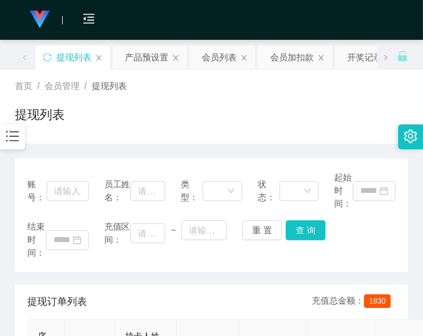
click at [249, 284] on div "提现订单列表 充值总金额： 1830" at bounding box center [211, 301] width 368 height 35
